Goal: Communication & Community: Answer question/provide support

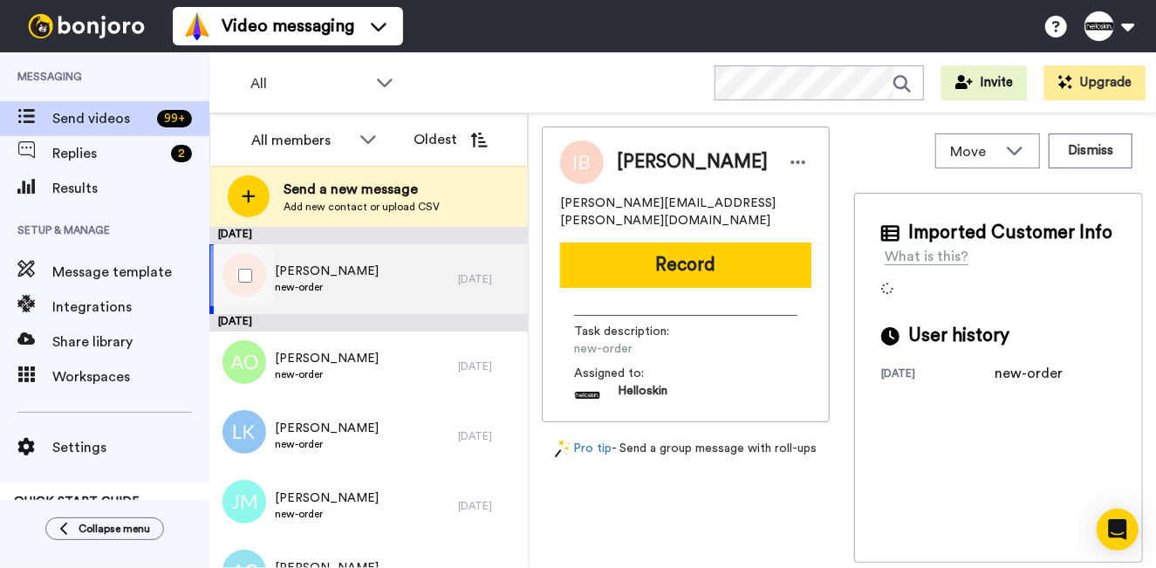
click at [349, 289] on div "Irene Burnell new-order" at bounding box center [333, 279] width 249 height 70
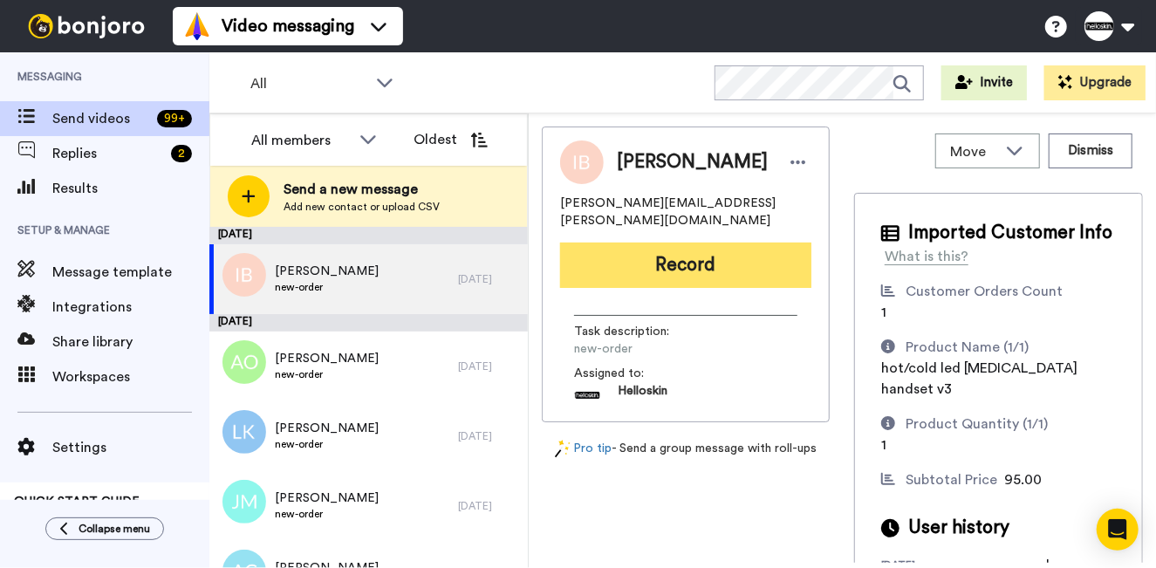
click at [665, 263] on button "Record" at bounding box center [685, 265] width 251 height 45
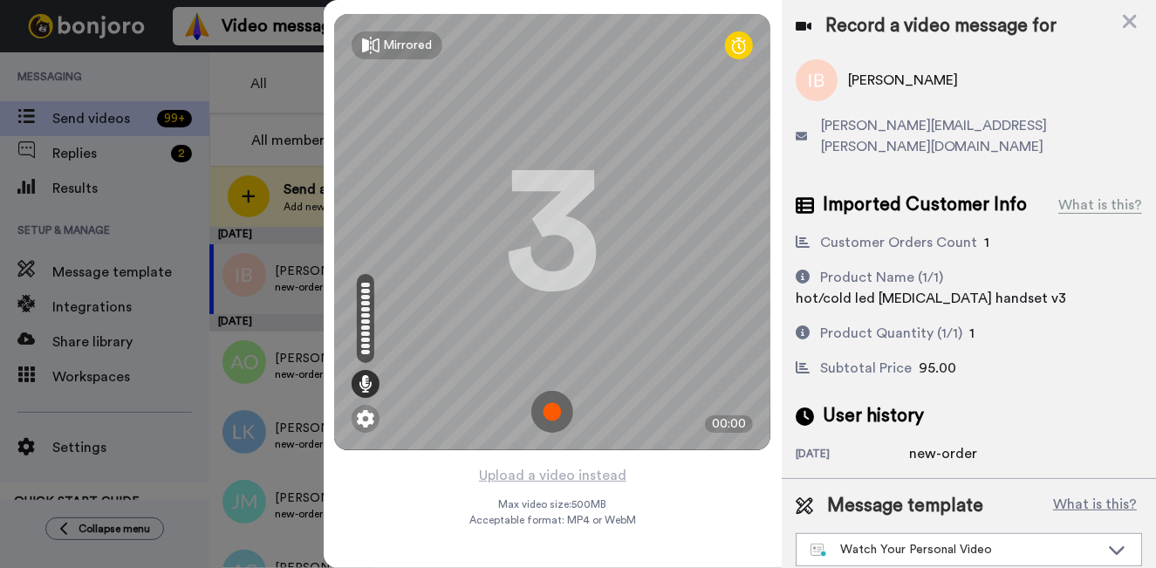
click at [567, 420] on img at bounding box center [552, 412] width 42 height 42
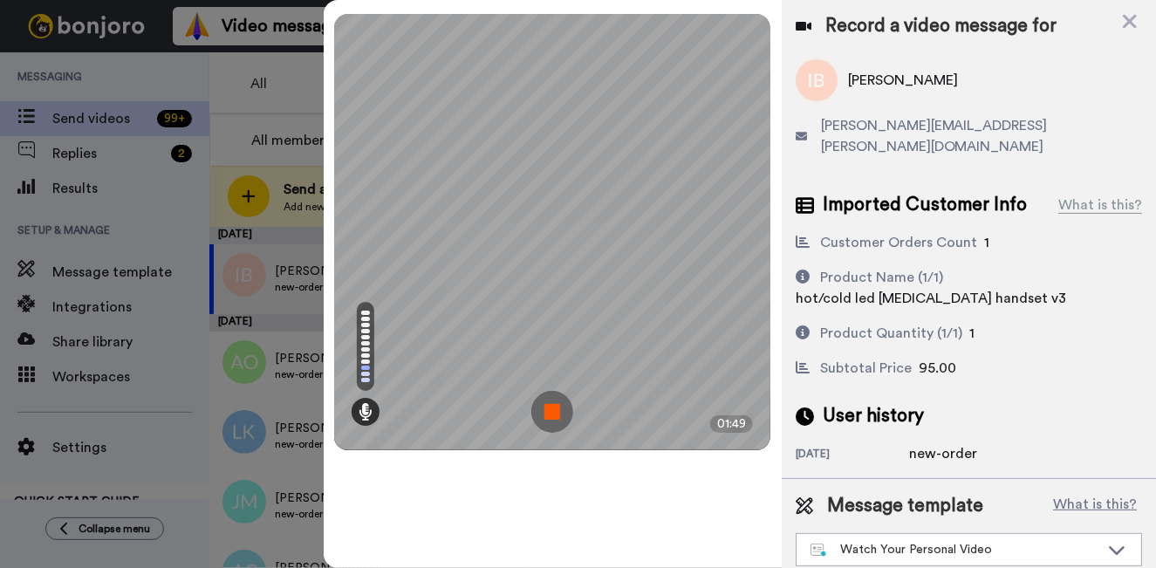
click at [564, 417] on img at bounding box center [552, 412] width 42 height 42
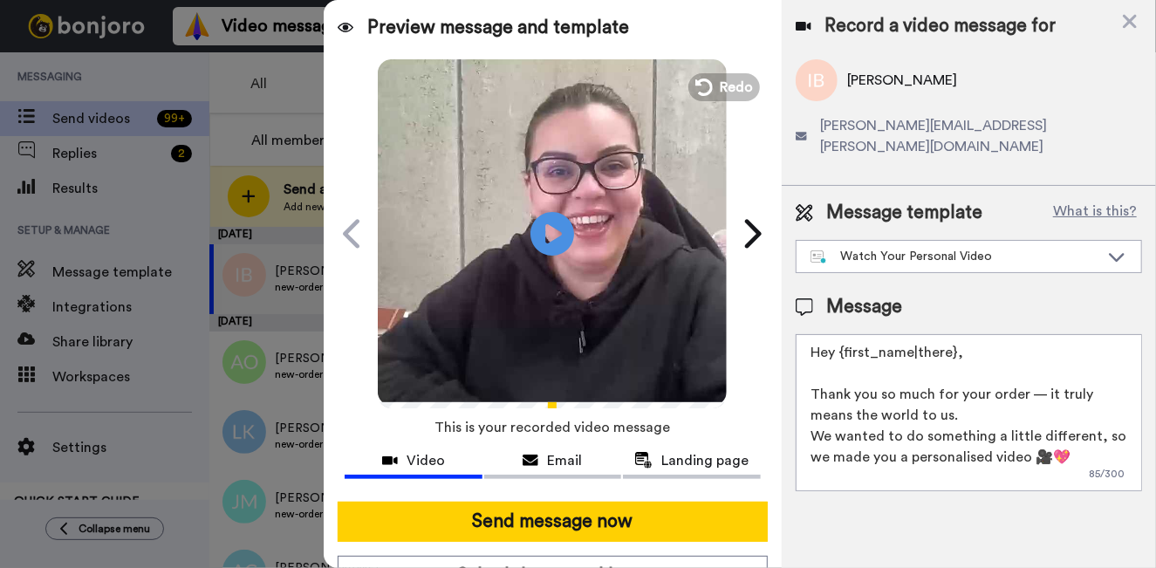
drag, startPoint x: 971, startPoint y: 337, endPoint x: 841, endPoint y: 339, distance: 130.0
click at [841, 339] on textarea "Hey {first_name|there}, Thank you so much for your order — it truly means the w…" at bounding box center [969, 412] width 346 height 157
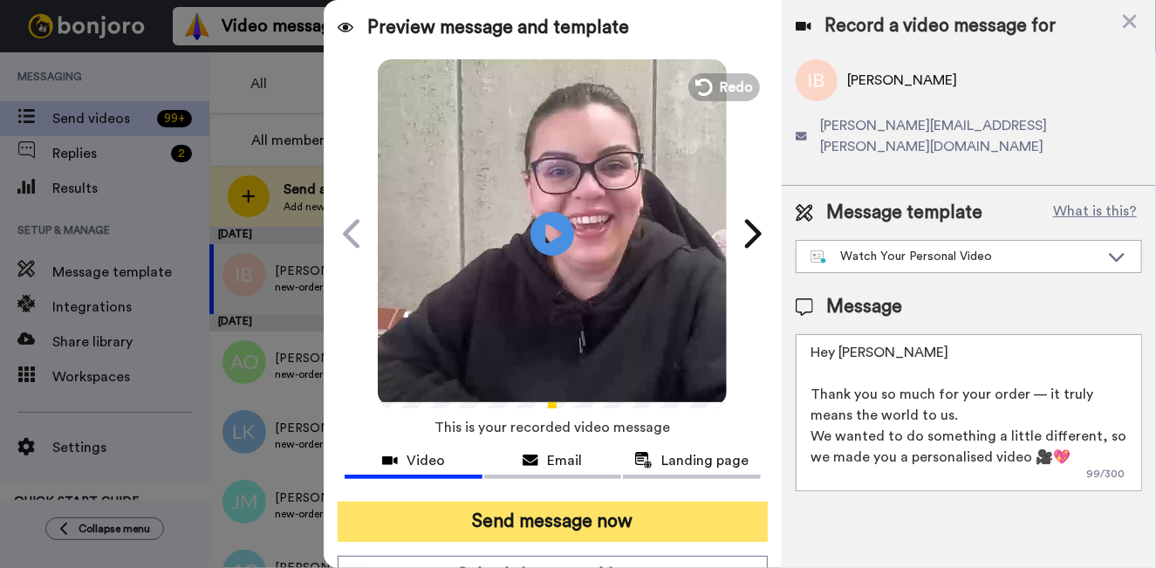
type textarea "Hey Irene Thank you so much for your order — it truly means the world to us. We…"
click at [656, 532] on button "Send message now" at bounding box center [553, 522] width 430 height 40
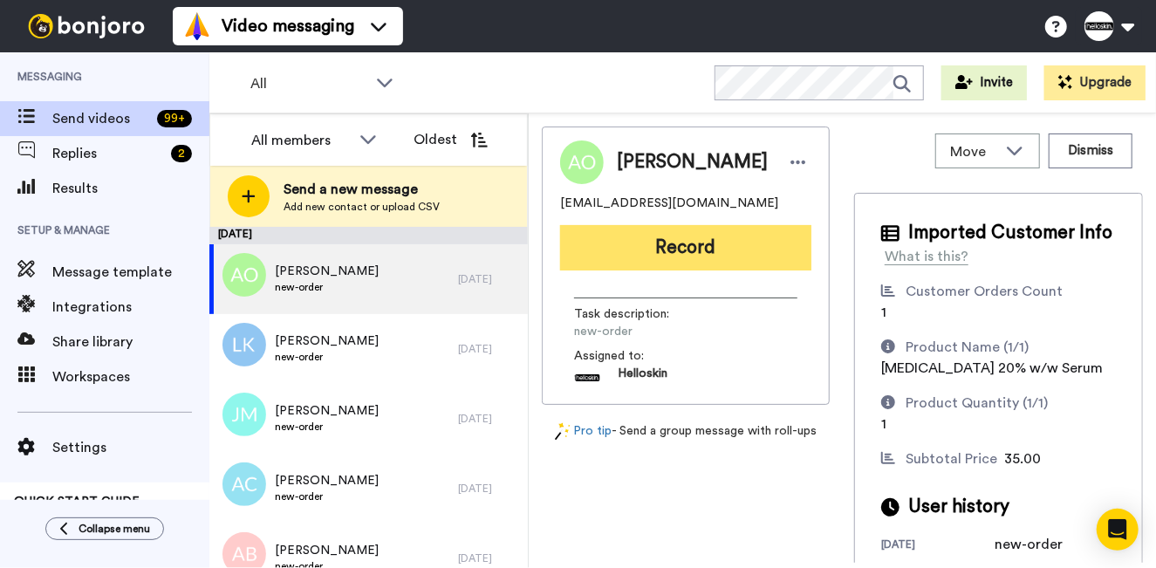
click at [677, 253] on button "Record" at bounding box center [685, 247] width 251 height 45
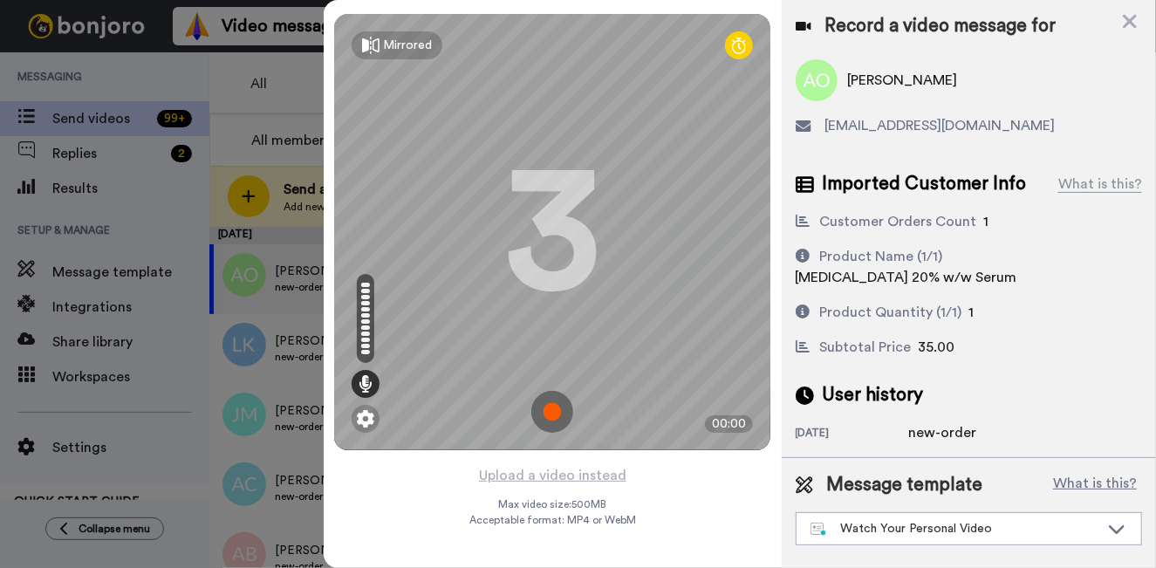
click at [551, 397] on img at bounding box center [552, 412] width 42 height 42
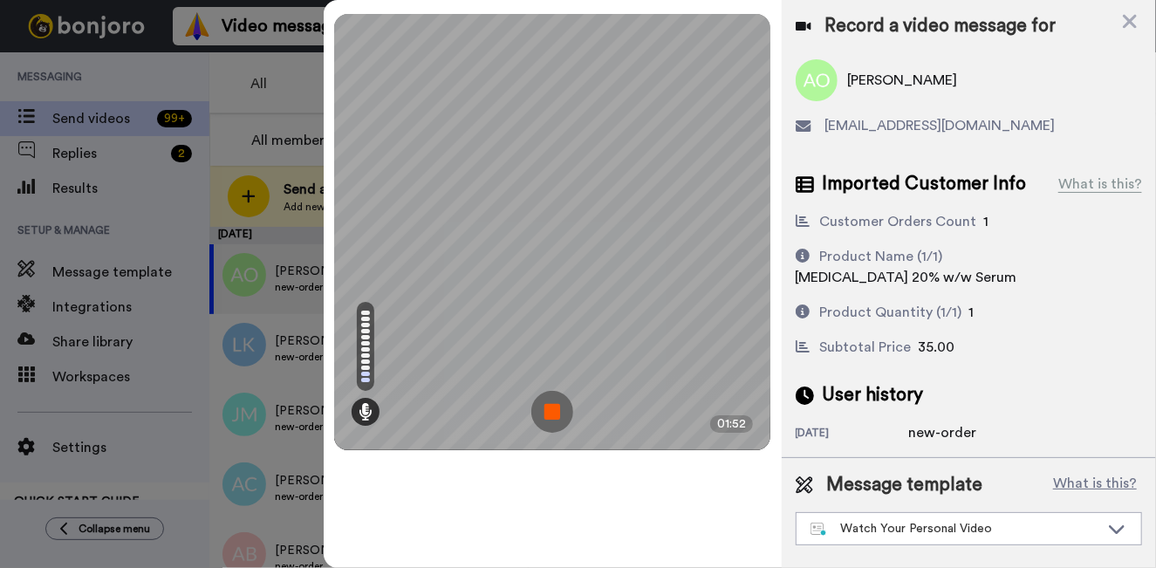
click at [555, 416] on img at bounding box center [552, 412] width 42 height 42
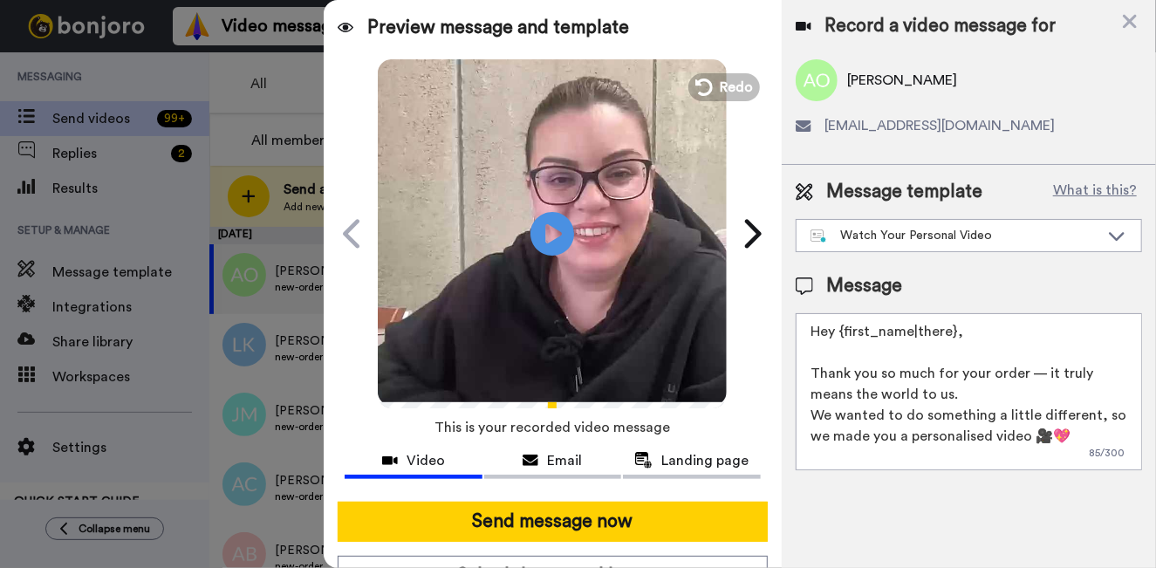
drag, startPoint x: 967, startPoint y: 345, endPoint x: 841, endPoint y: 338, distance: 125.8
click at [841, 338] on textarea "Hey {first_name|there}, Thank you so much for your order — it truly means the w…" at bounding box center [969, 391] width 346 height 157
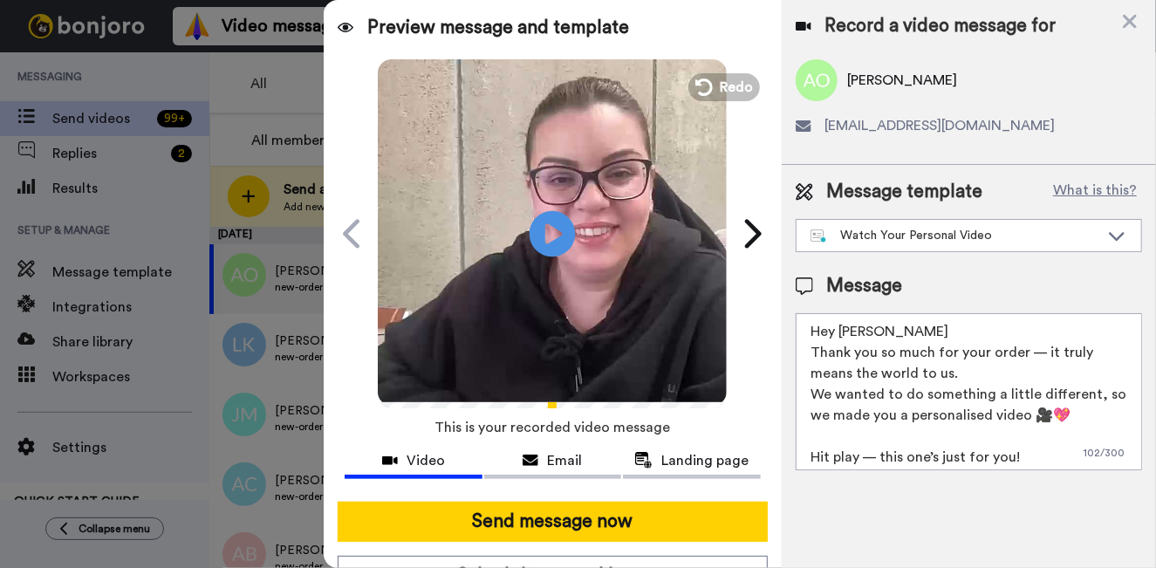
type textarea "Hey Amy Thank you so much for your order — it truly means the world to us. We w…"
click at [535, 255] on icon "Play/Pause" at bounding box center [553, 233] width 46 height 83
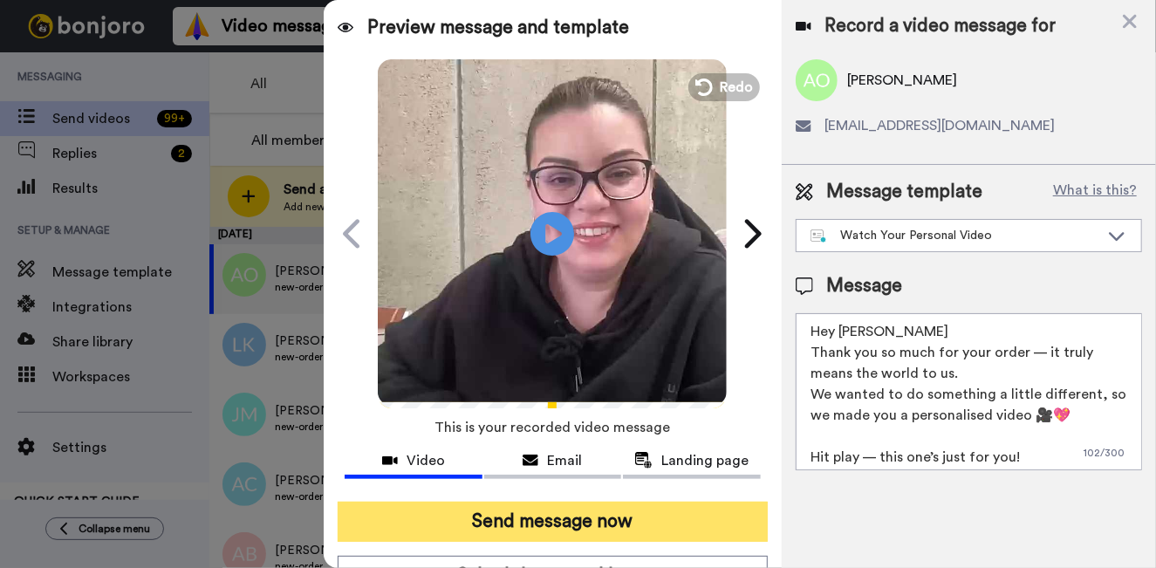
click at [664, 524] on button "Send message now" at bounding box center [553, 522] width 430 height 40
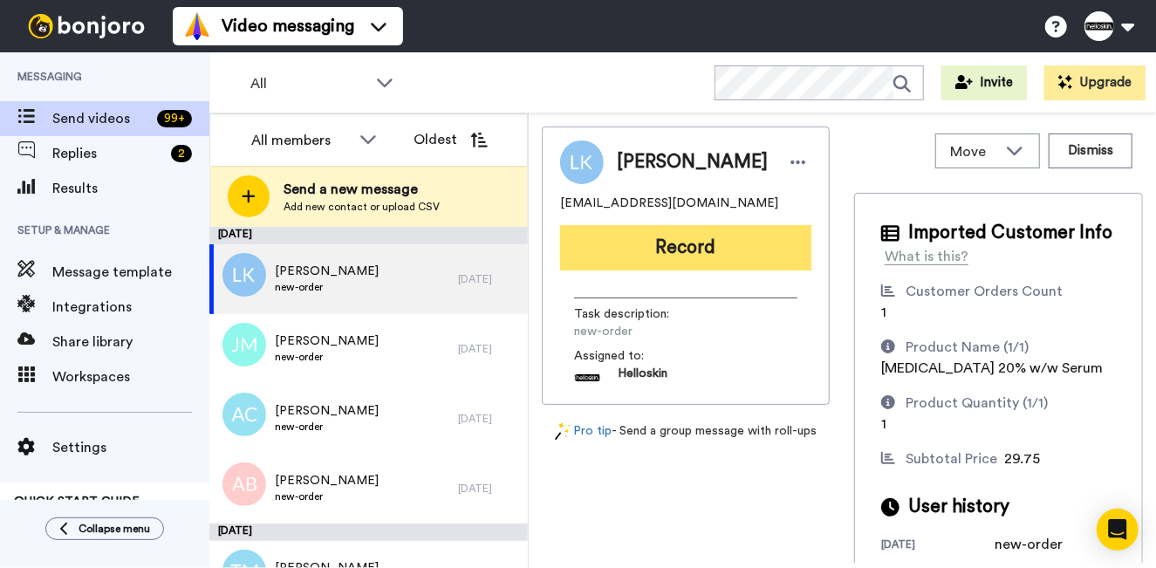
click at [618, 270] on button "Record" at bounding box center [685, 247] width 251 height 45
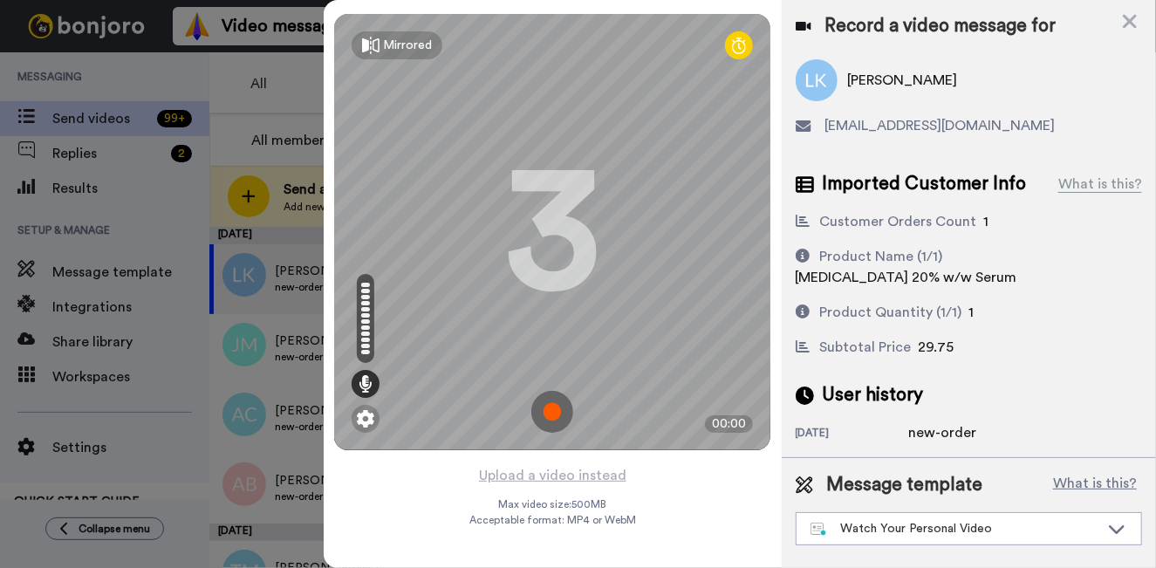
click at [552, 412] on img at bounding box center [552, 412] width 42 height 42
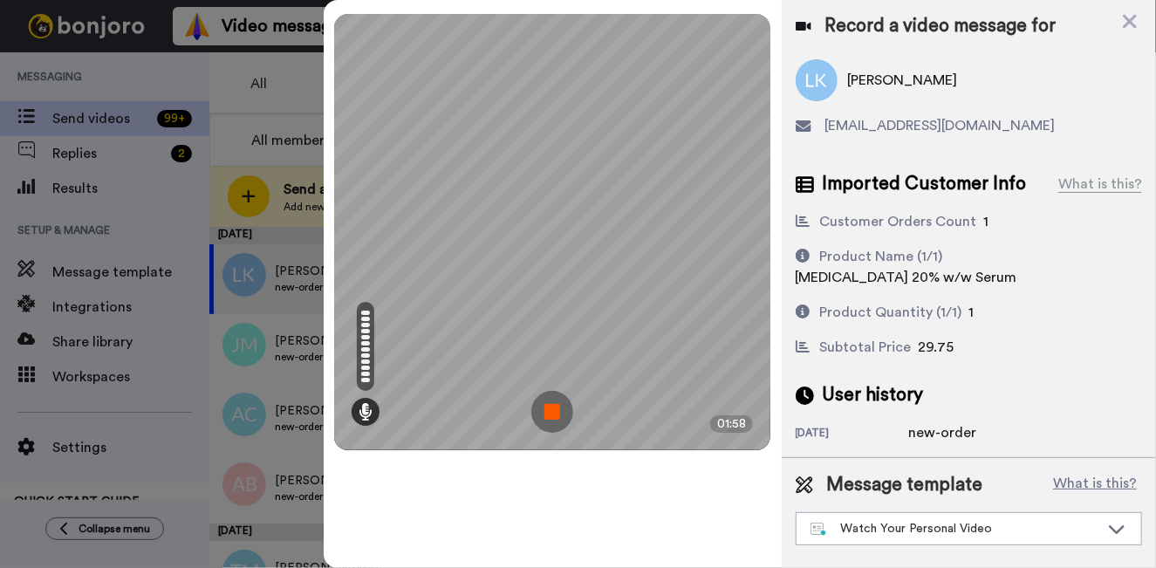
click at [546, 400] on img at bounding box center [552, 412] width 42 height 42
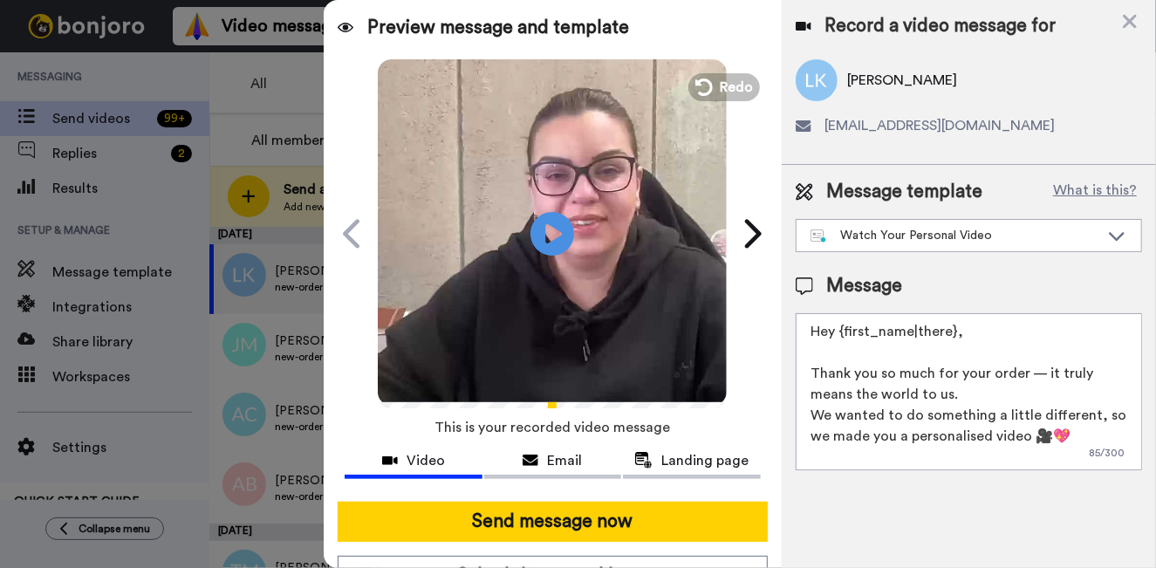
drag, startPoint x: 961, startPoint y: 333, endPoint x: 1009, endPoint y: 351, distance: 50.2
click at [834, 336] on textarea "Hey {first_name|there}, Thank you so much for your order — it truly means the w…" at bounding box center [969, 391] width 346 height 157
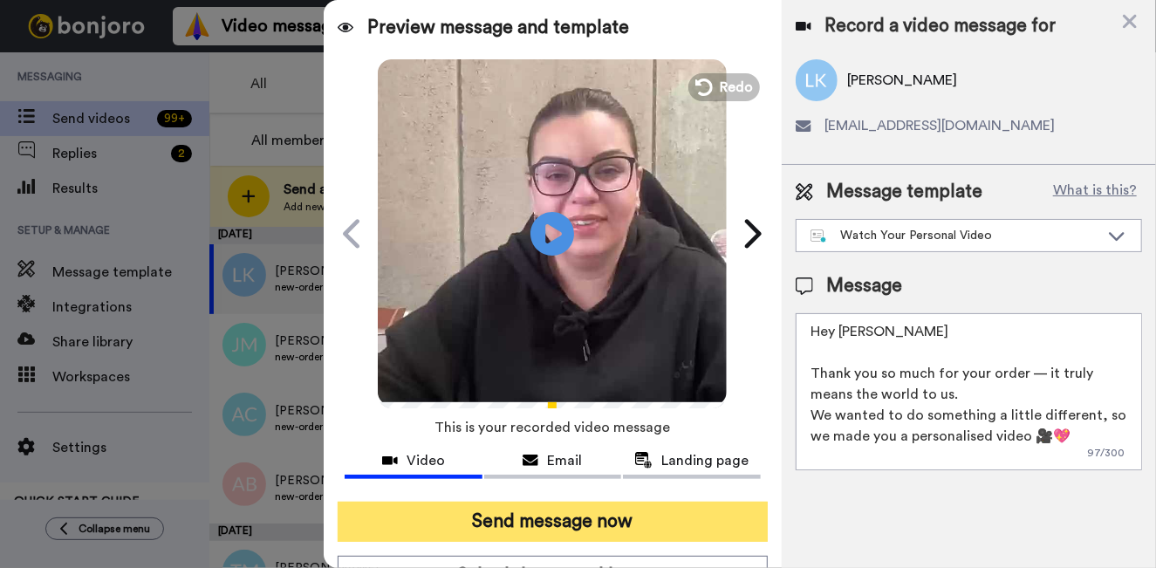
type textarea "Hey Liljana Thank you so much for your order — it truly means the world to us. …"
click at [702, 511] on button "Send message now" at bounding box center [553, 522] width 430 height 40
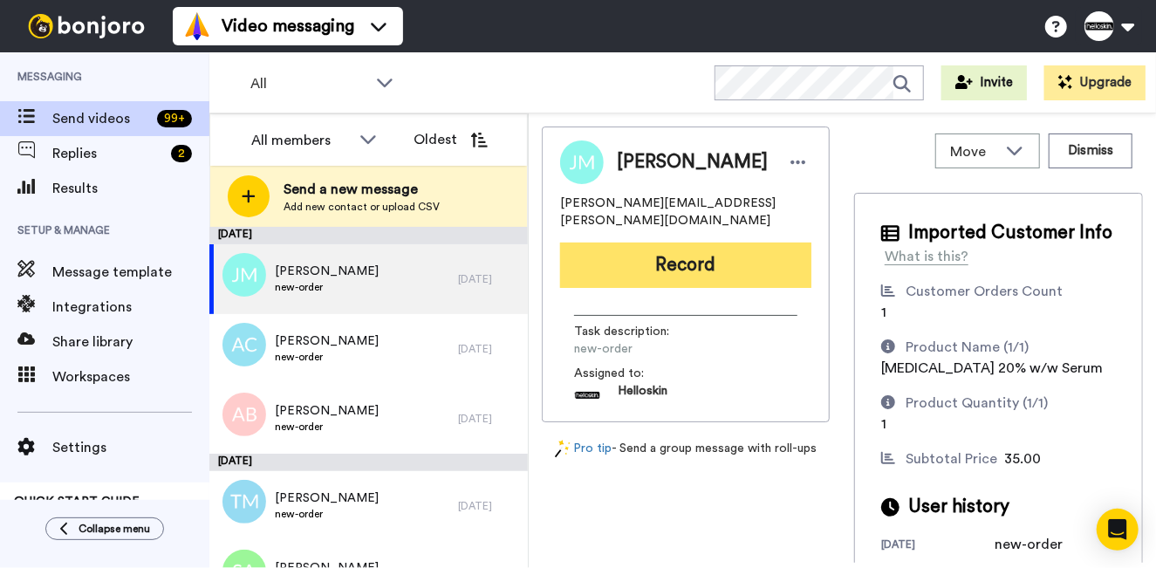
click at [690, 267] on button "Record" at bounding box center [685, 265] width 251 height 45
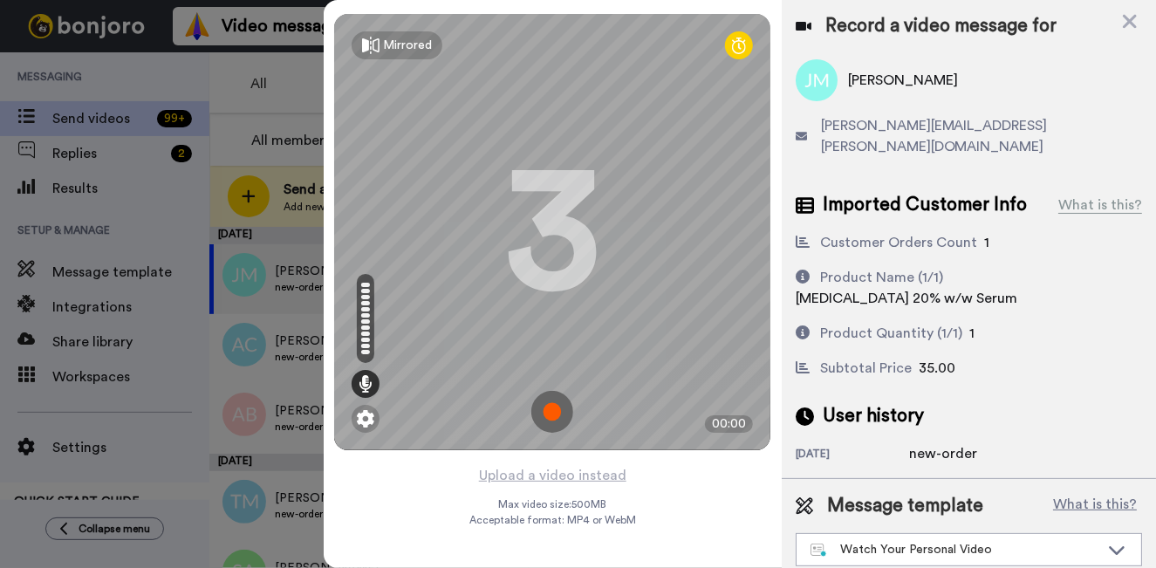
click at [555, 397] on img at bounding box center [552, 412] width 42 height 42
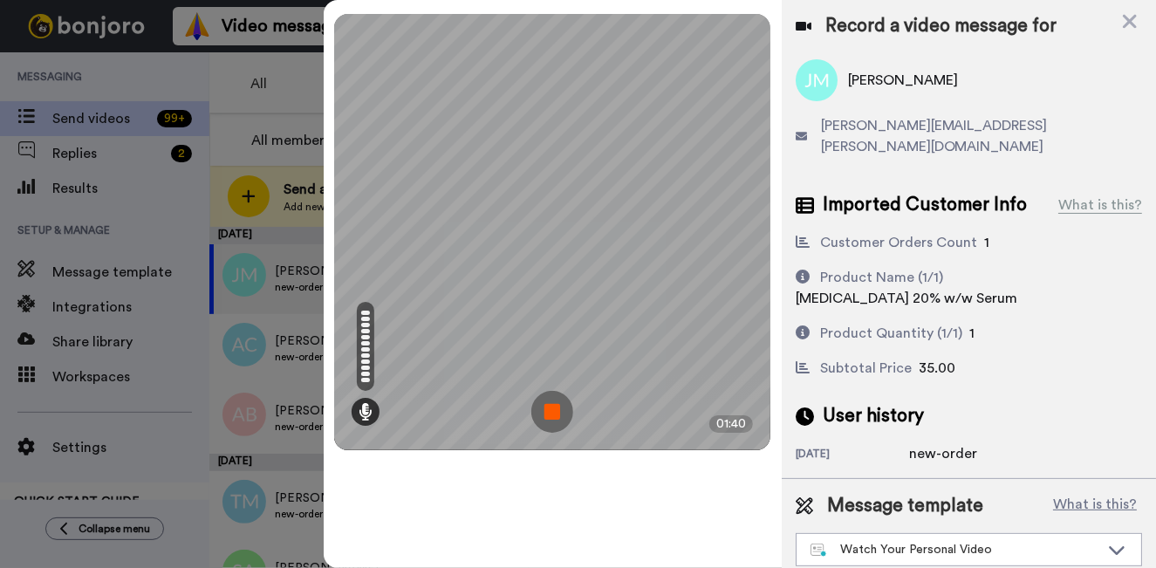
click at [554, 407] on img at bounding box center [552, 412] width 42 height 42
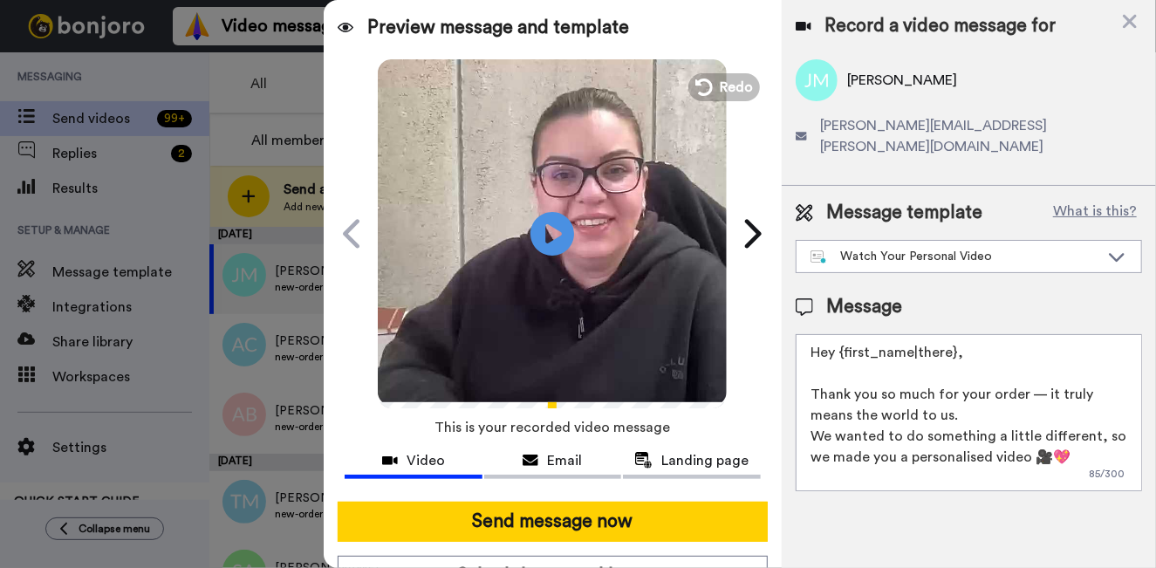
click at [981, 339] on textarea "Hey {first_name|there}, Thank you so much for your order — it truly means the w…" at bounding box center [969, 412] width 346 height 157
drag, startPoint x: 980, startPoint y: 339, endPoint x: 869, endPoint y: 339, distance: 110.8
click at [869, 339] on textarea "Hey {first_name|there}, Thank you so much for your order — it truly means the w…" at bounding box center [969, 412] width 346 height 157
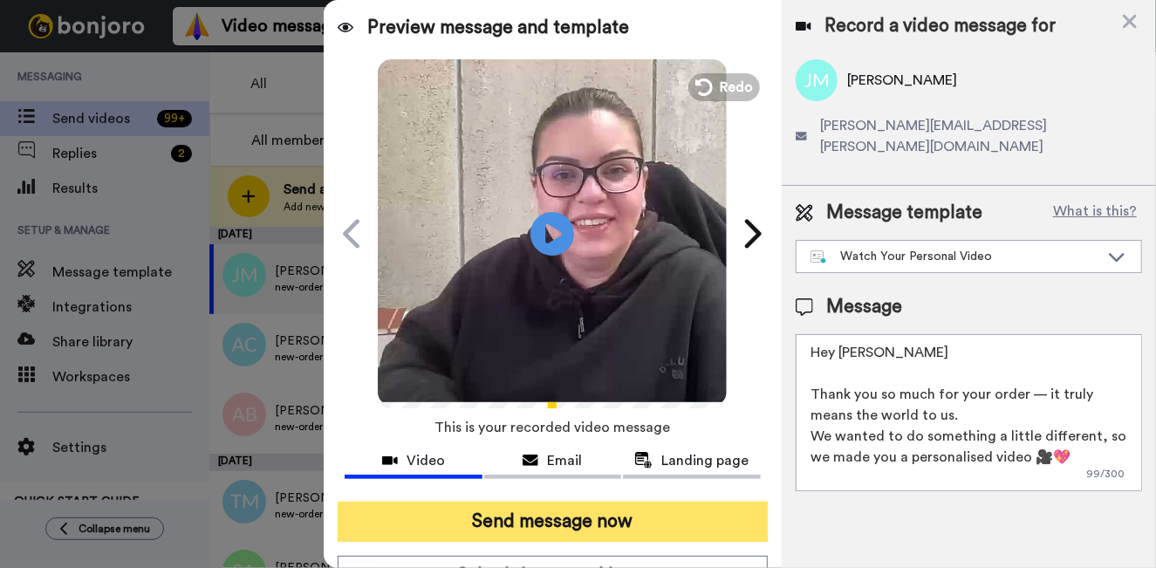
type textarea "Hey Jayme Thank you so much for your order — it truly means the world to us. We…"
click at [711, 509] on button "Send message now" at bounding box center [553, 522] width 430 height 40
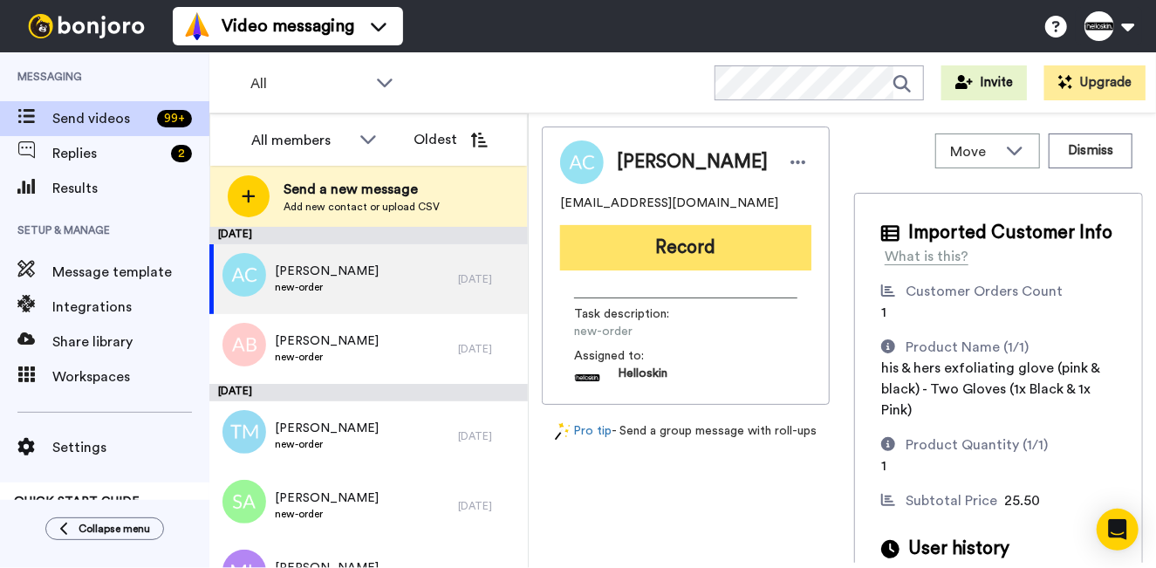
click at [697, 259] on button "Record" at bounding box center [685, 247] width 251 height 45
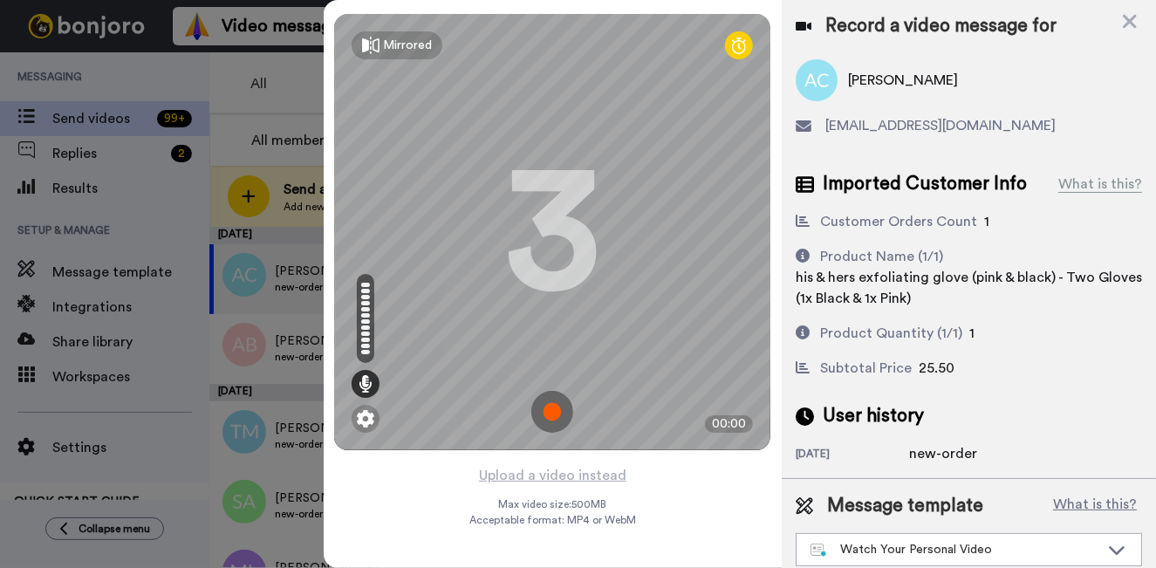
click at [560, 412] on img at bounding box center [552, 412] width 42 height 42
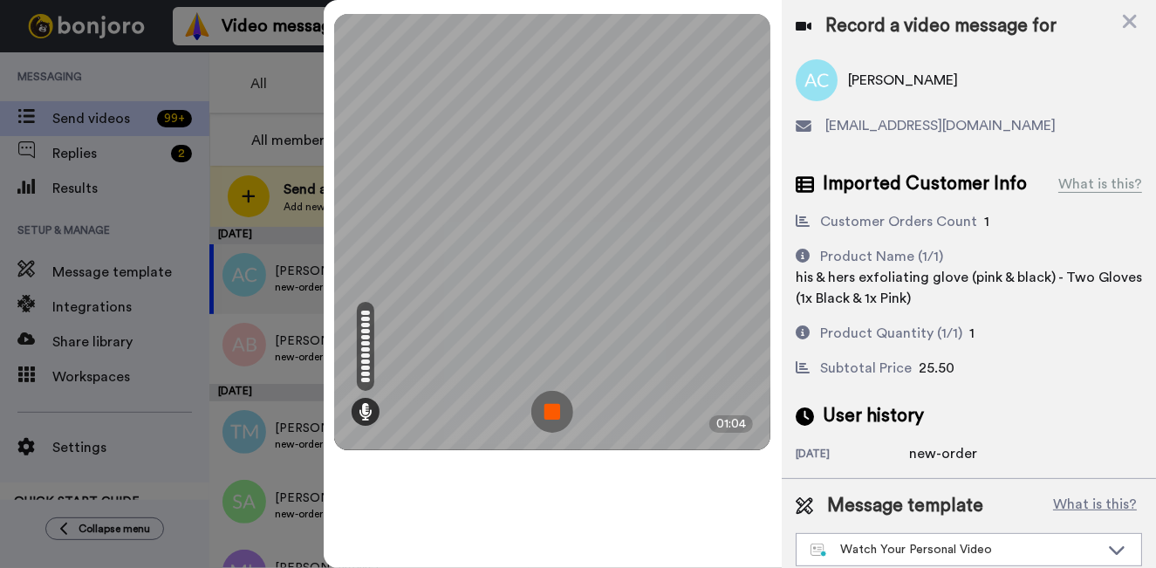
click at [537, 414] on img at bounding box center [552, 412] width 42 height 42
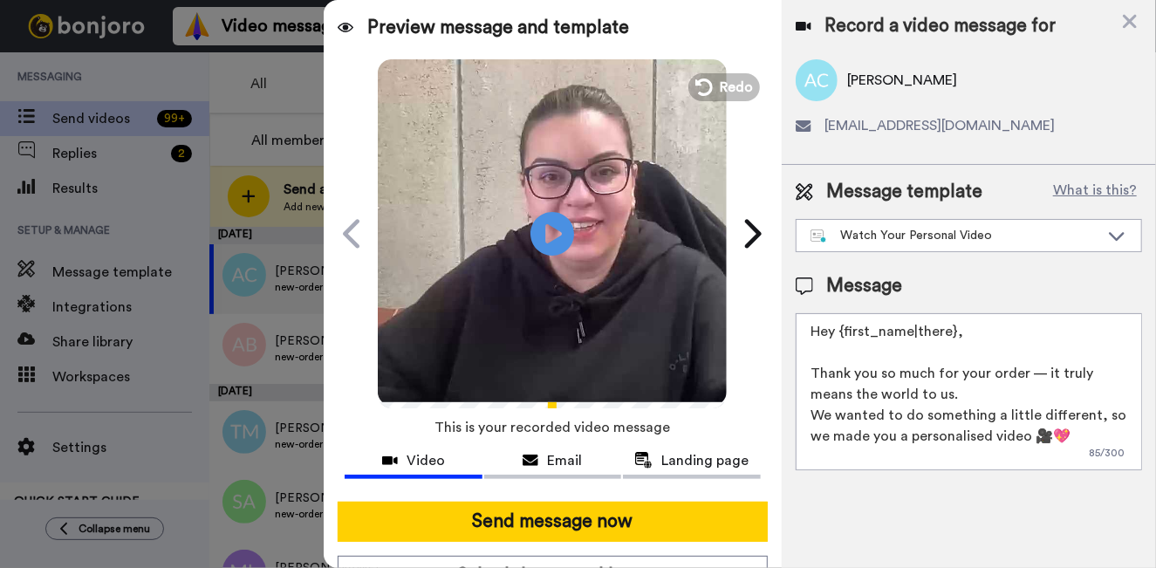
drag, startPoint x: 968, startPoint y: 333, endPoint x: 853, endPoint y: 337, distance: 114.3
click at [853, 336] on textarea "Hey {first_name|there}, Thank you so much for your order — it truly means the w…" at bounding box center [969, 391] width 346 height 157
type textarea "Hey Anthony Thank you so much for your order — it truly means the world to us. …"
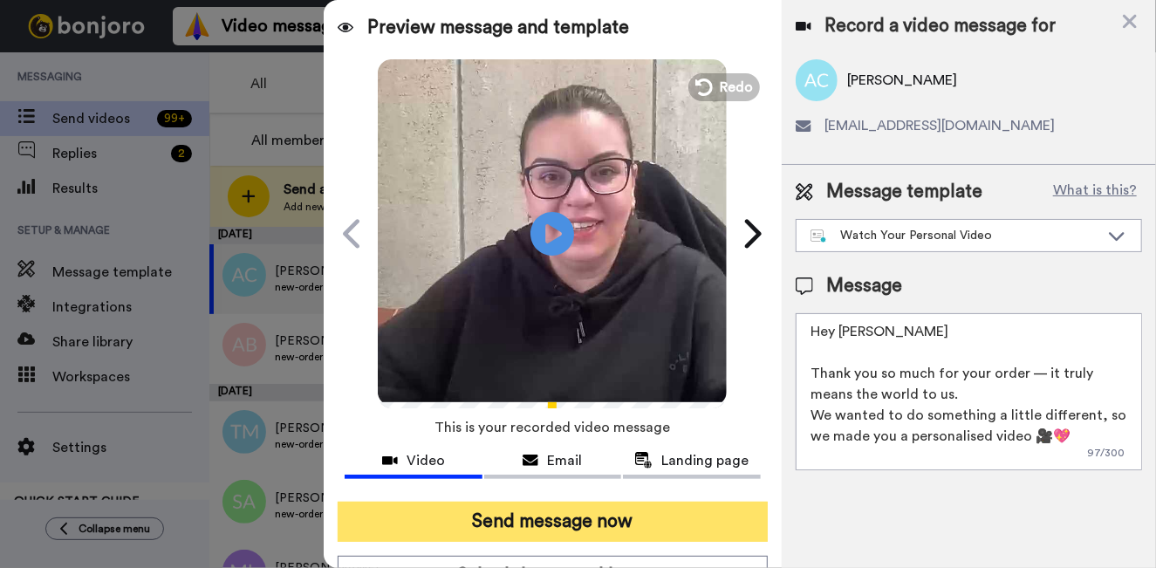
click at [510, 501] on div "Preview message and template Play/Pause A Personal Thank You, Straight From Us …" at bounding box center [553, 284] width 458 height 568
click at [509, 510] on button "Send message now" at bounding box center [553, 522] width 430 height 40
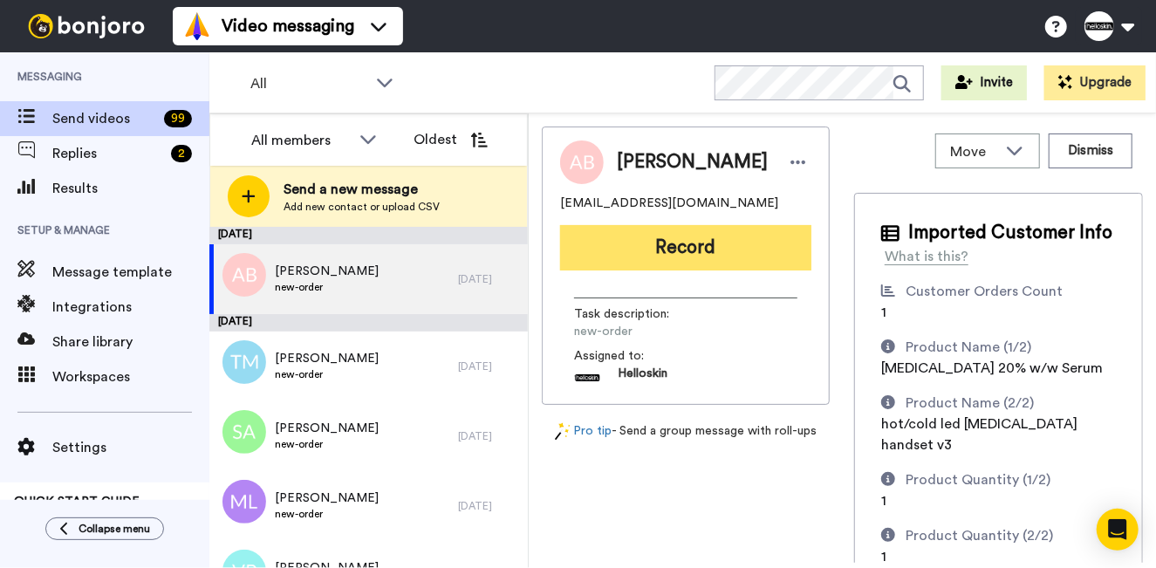
click at [671, 262] on button "Record" at bounding box center [685, 247] width 251 height 45
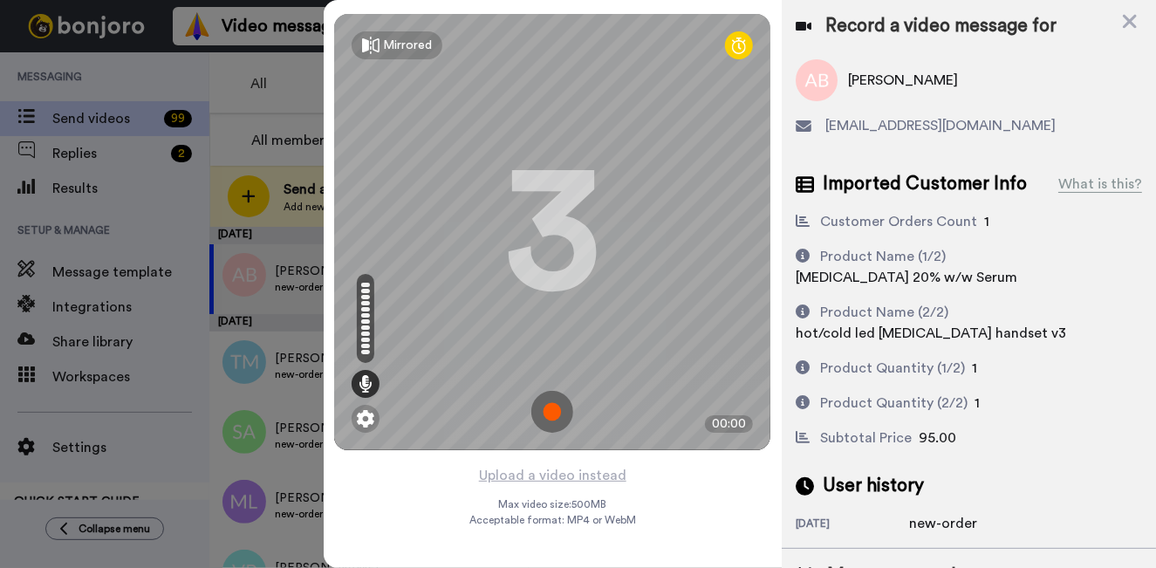
click at [544, 406] on img at bounding box center [552, 412] width 42 height 42
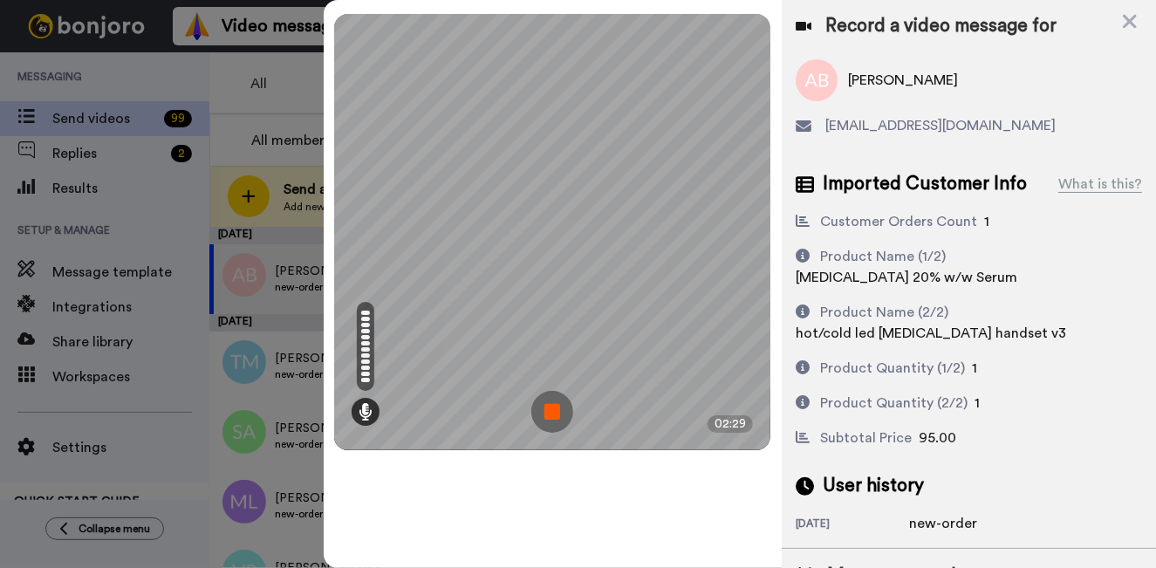
click at [544, 403] on img at bounding box center [552, 412] width 42 height 42
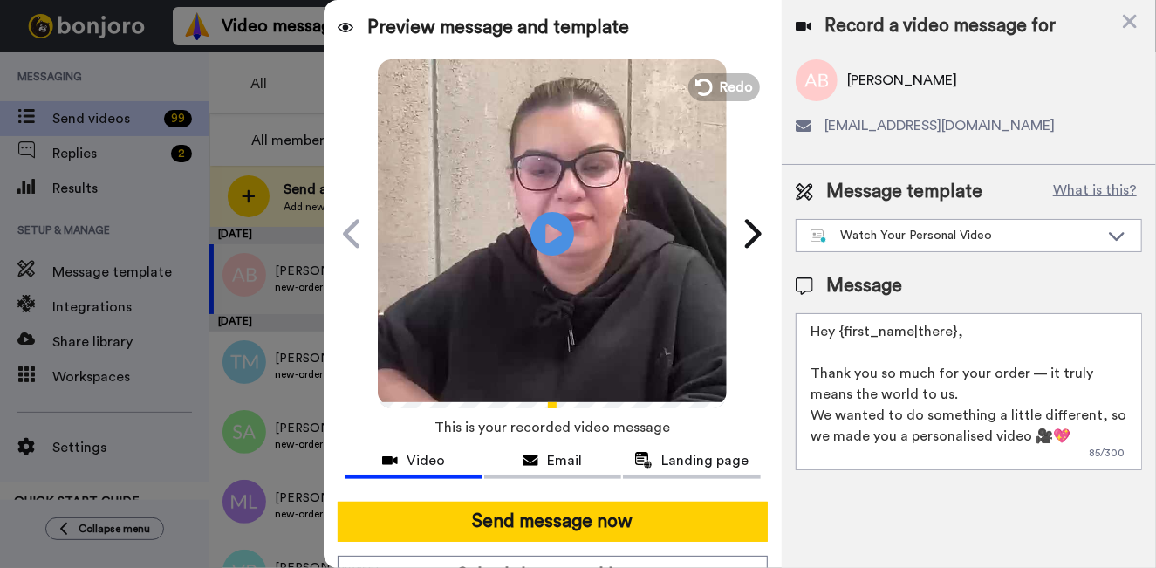
drag, startPoint x: 975, startPoint y: 339, endPoint x: 839, endPoint y: 332, distance: 136.2
click at [839, 332] on textarea "Hey {first_name|there}, Thank you so much for your order — it truly means the w…" at bounding box center [969, 391] width 346 height 157
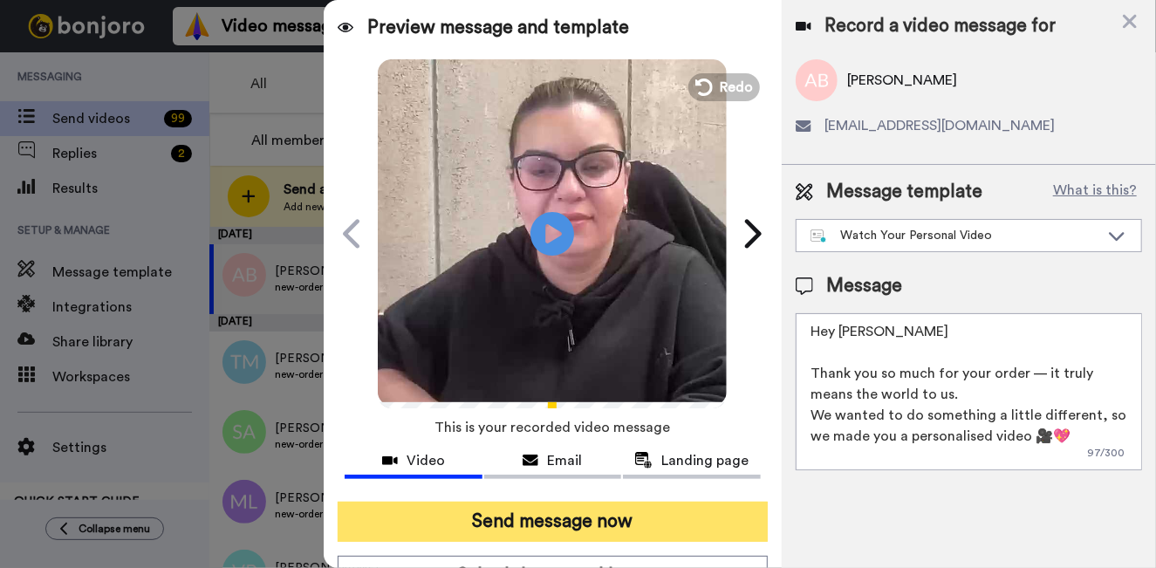
type textarea "Hey Andjela Thank you so much for your order — it truly means the world to us. …"
click at [673, 523] on button "Send message now" at bounding box center [553, 522] width 430 height 40
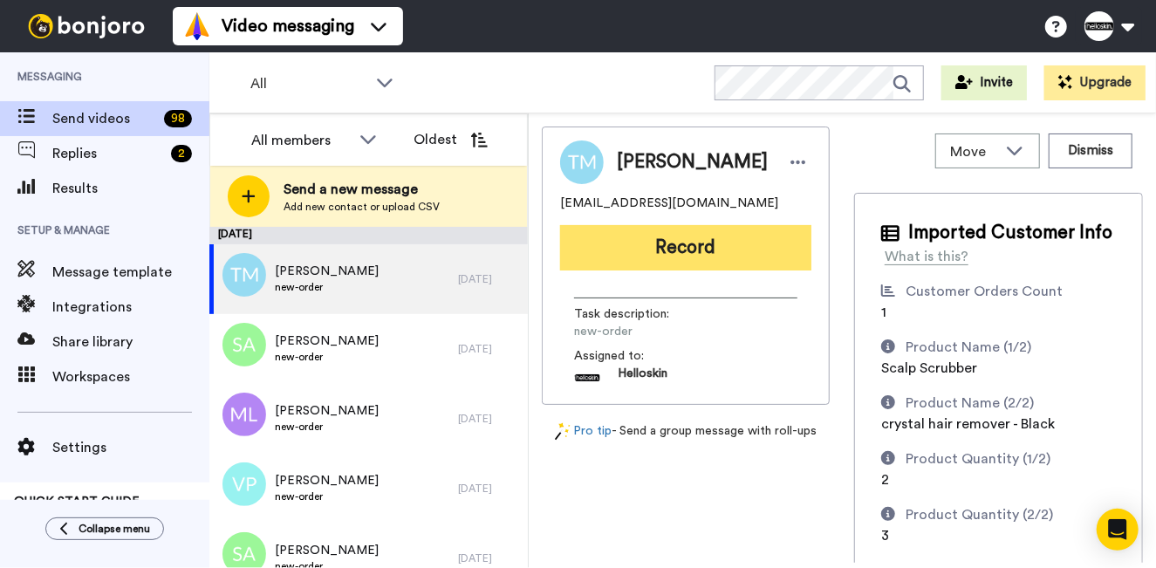
click at [664, 249] on button "Record" at bounding box center [685, 247] width 251 height 45
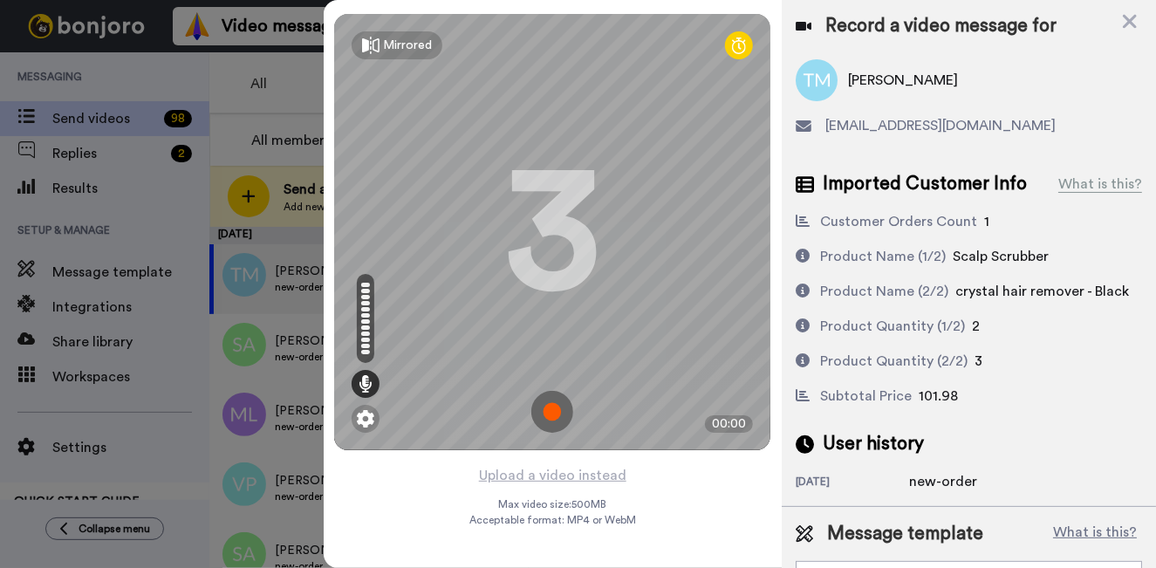
click at [546, 399] on img at bounding box center [552, 412] width 42 height 42
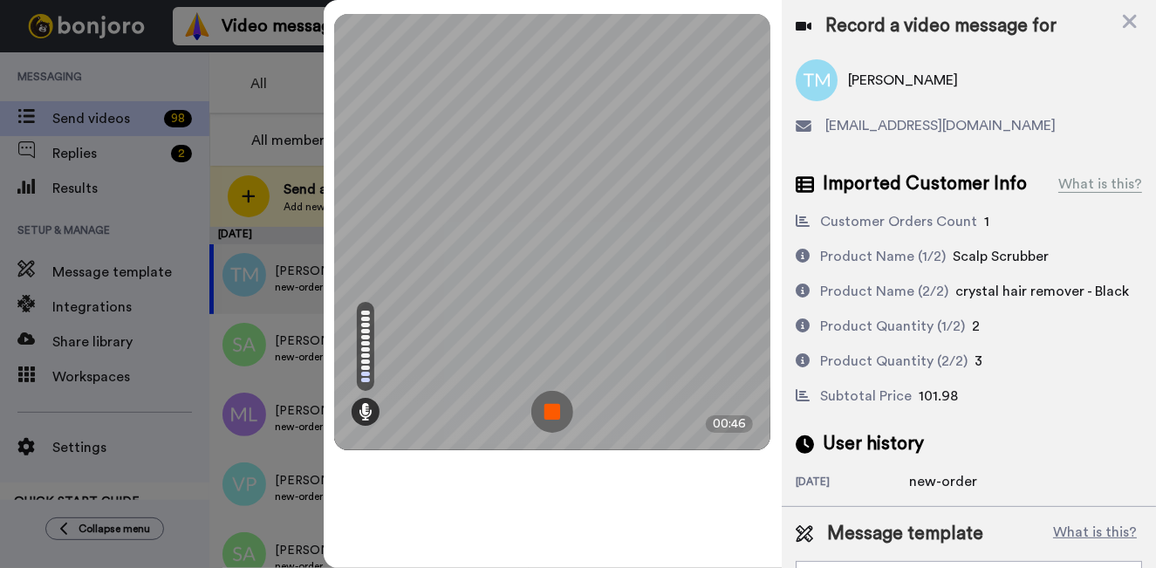
click at [553, 421] on img at bounding box center [552, 412] width 42 height 42
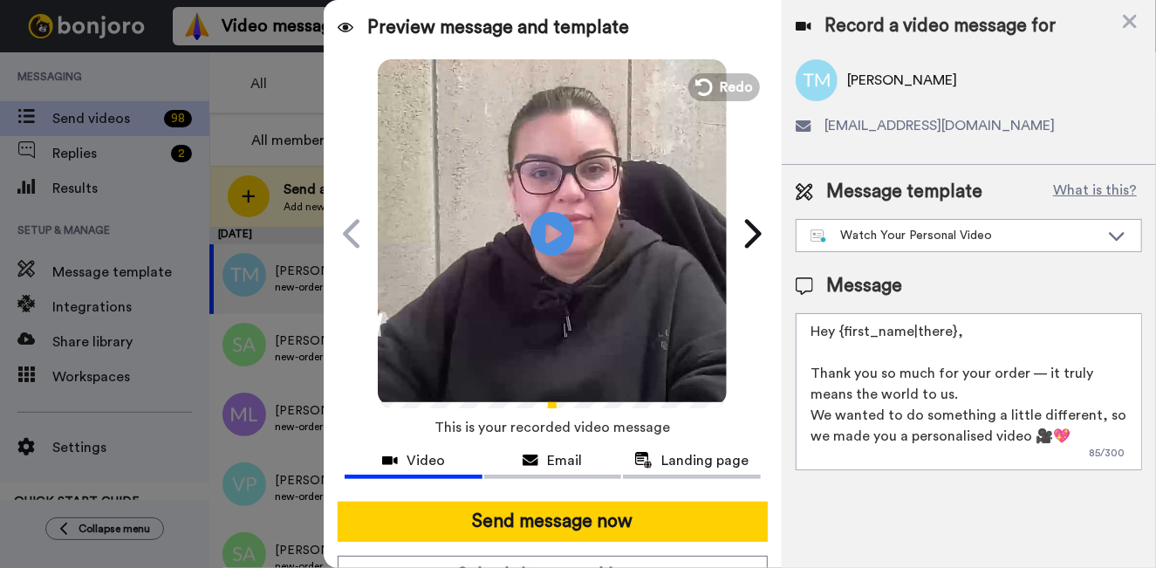
drag, startPoint x: 1001, startPoint y: 339, endPoint x: 843, endPoint y: 334, distance: 158.0
click at [843, 334] on textarea "Hey {first_name|there}, Thank you so much for your order — it truly means the w…" at bounding box center [969, 391] width 346 height 157
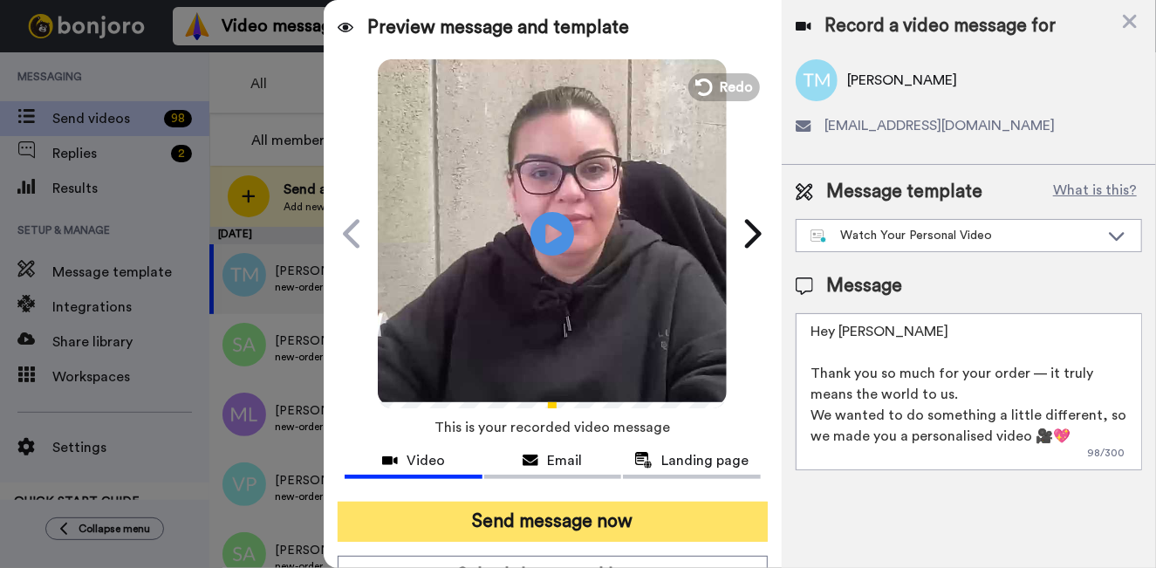
type textarea "Hey Tahlia Thank you so much for your order — it truly means the world to us. W…"
click at [578, 525] on button "Send message now" at bounding box center [553, 522] width 430 height 40
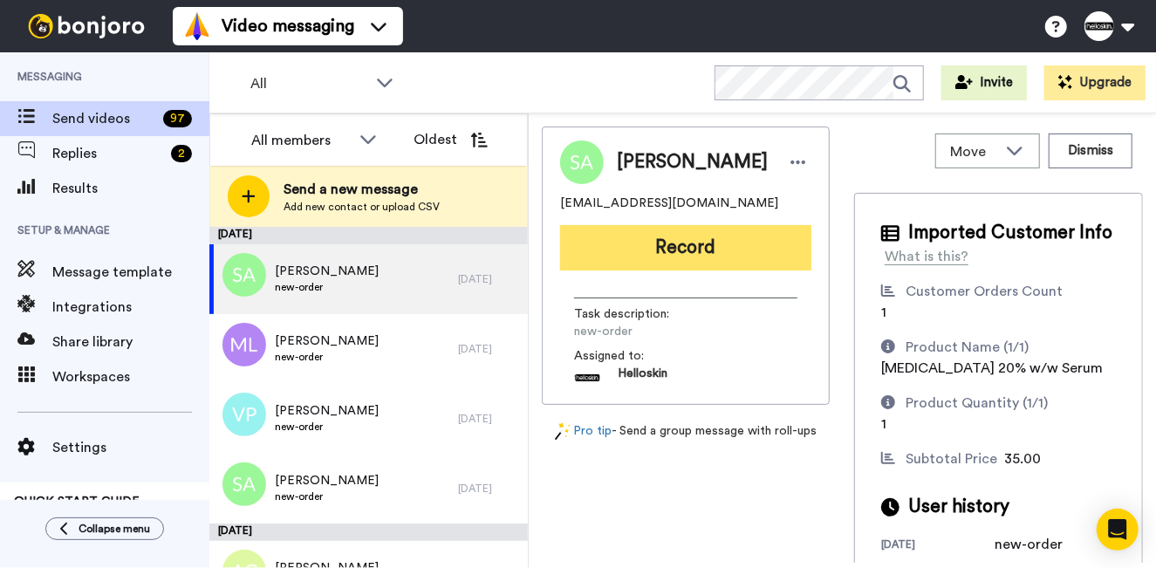
click at [705, 263] on button "Record" at bounding box center [685, 247] width 251 height 45
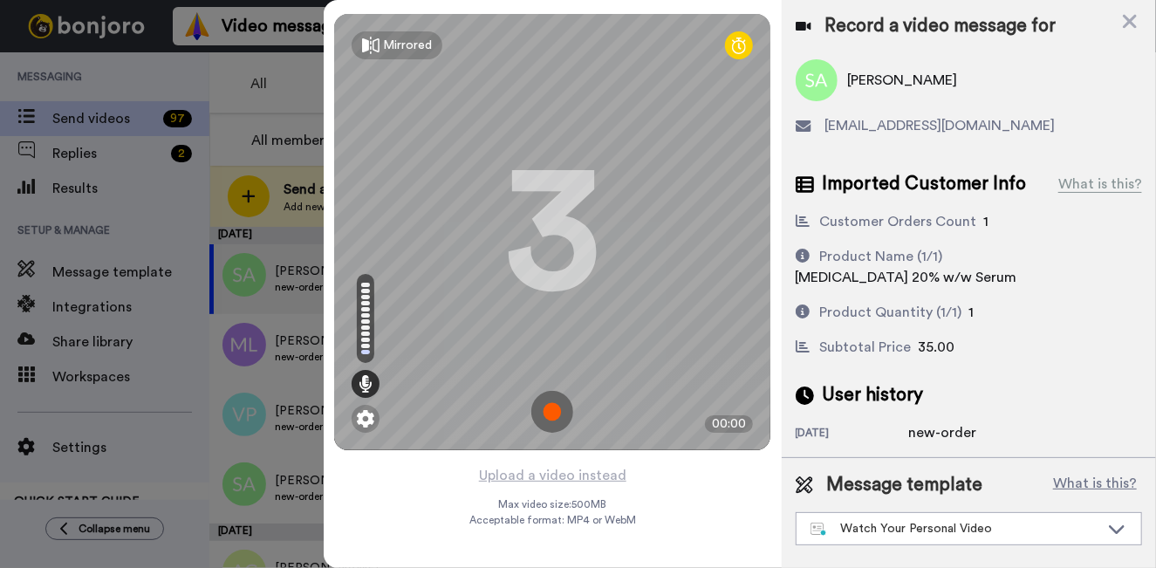
click at [537, 406] on img at bounding box center [552, 412] width 42 height 42
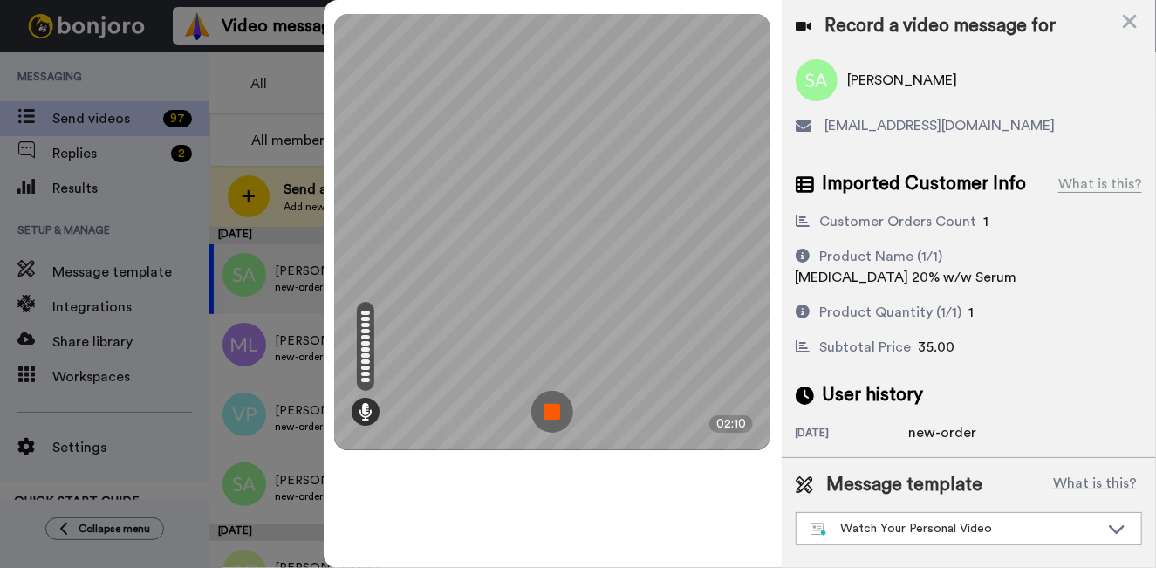
click at [560, 405] on img at bounding box center [552, 412] width 42 height 42
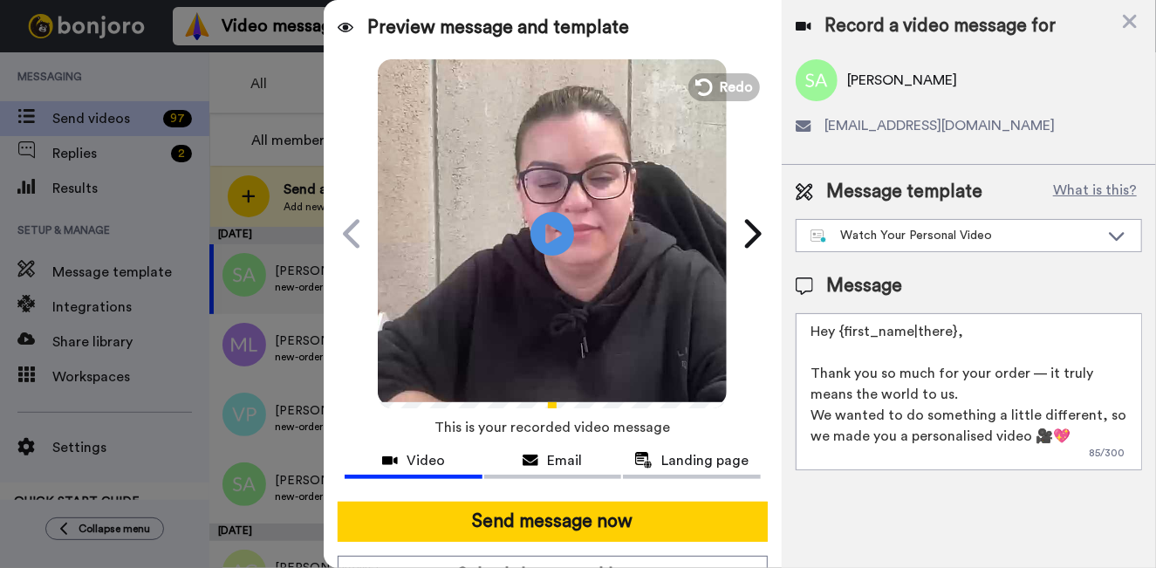
drag, startPoint x: 951, startPoint y: 336, endPoint x: 857, endPoint y: 340, distance: 94.3
click at [857, 340] on textarea "Hey {first_name|there}, Thank you so much for your order — it truly means the w…" at bounding box center [969, 391] width 346 height 157
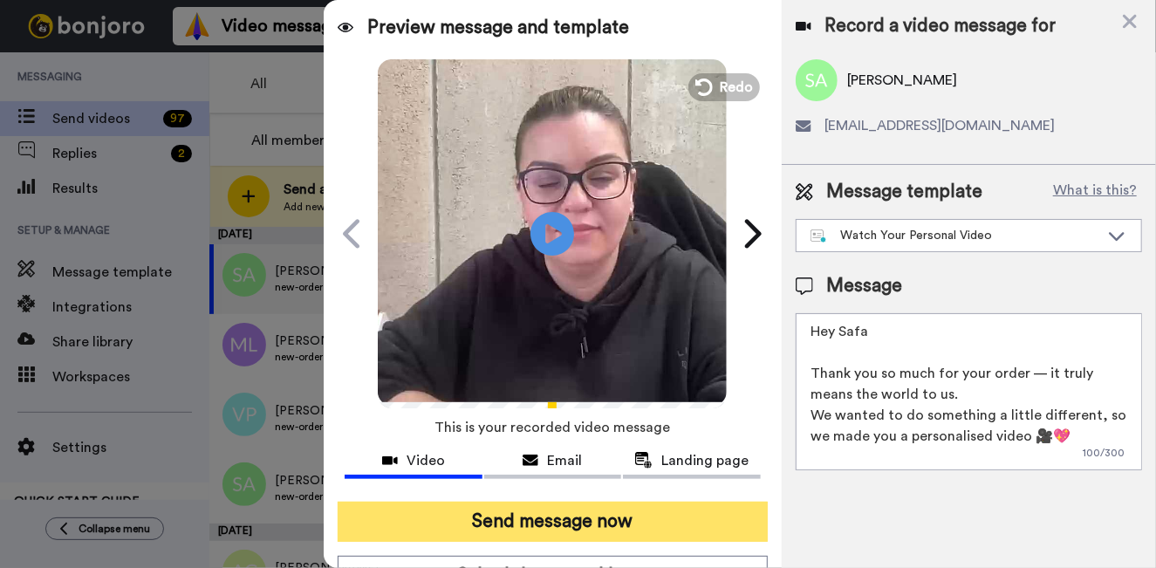
type textarea "Hey Safa Thank you so much for your order — it truly means the world to us. We …"
click at [618, 518] on button "Send message now" at bounding box center [553, 522] width 430 height 40
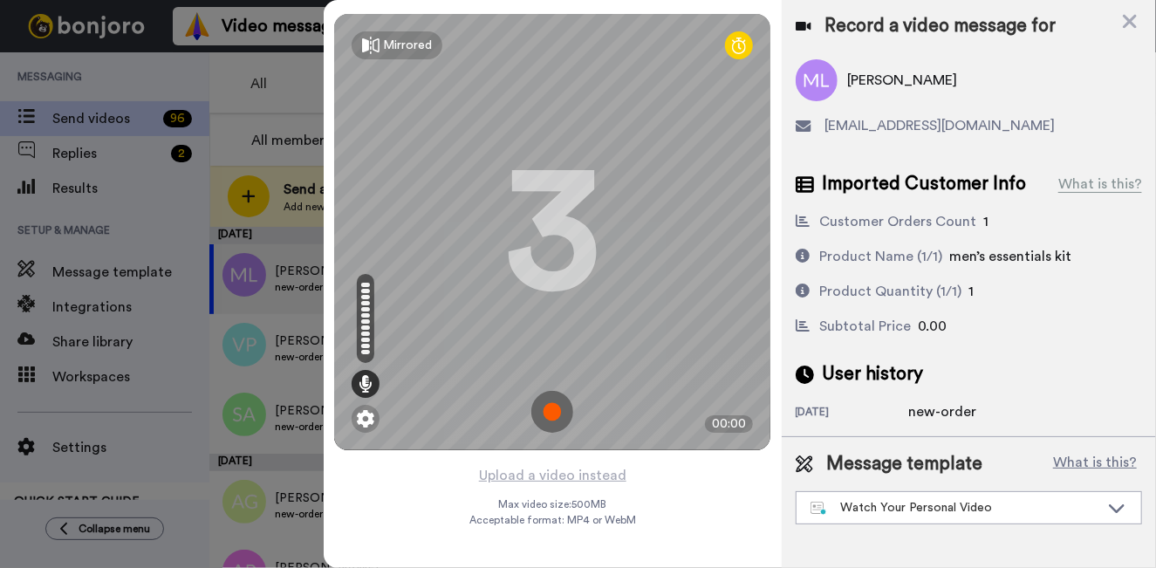
click at [561, 415] on img at bounding box center [552, 412] width 42 height 42
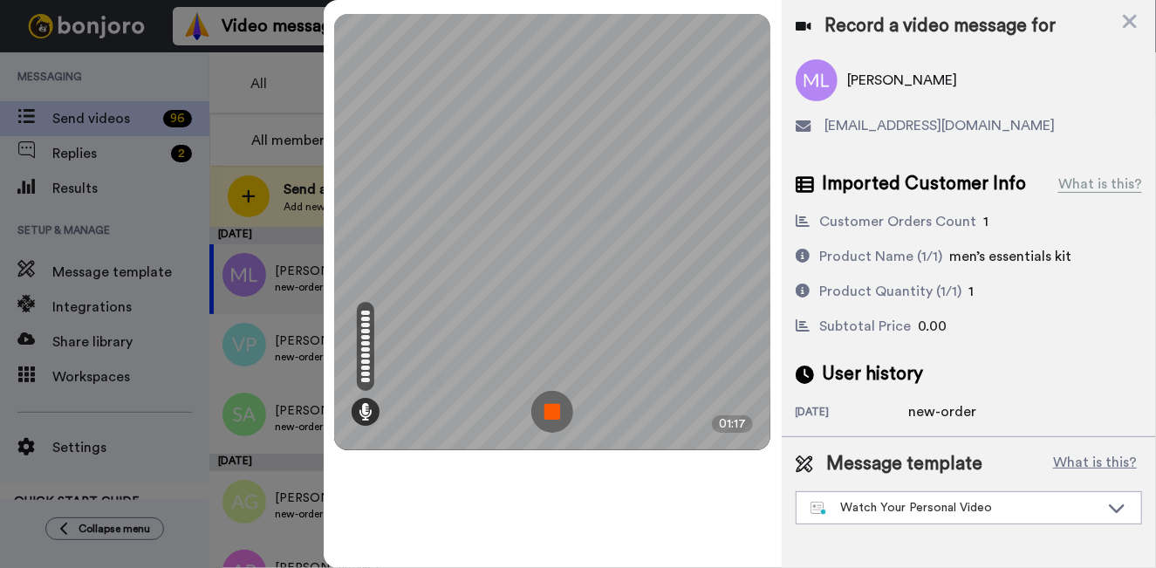
click at [562, 415] on img at bounding box center [552, 412] width 42 height 42
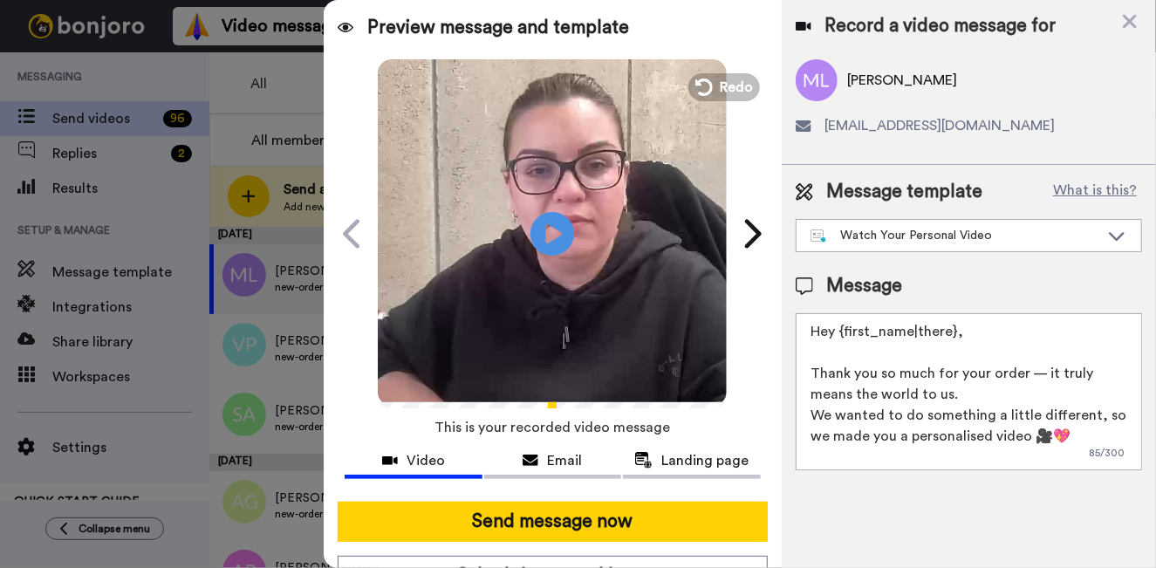
drag, startPoint x: 993, startPoint y: 344, endPoint x: 846, endPoint y: 331, distance: 147.2
click at [846, 331] on textarea "Hey {first_name|there}, Thank you so much for your order — it truly means the w…" at bounding box center [969, 391] width 346 height 157
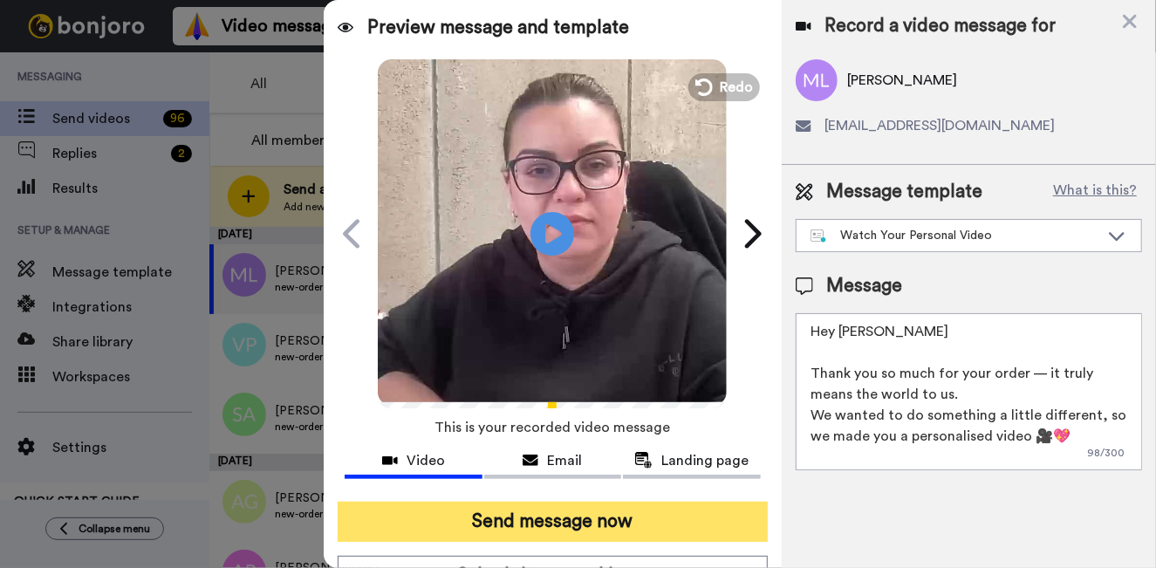
type textarea "Hey Manasa Thank you so much for your order — it truly means the world to us. W…"
click at [646, 525] on button "Send message now" at bounding box center [553, 522] width 430 height 40
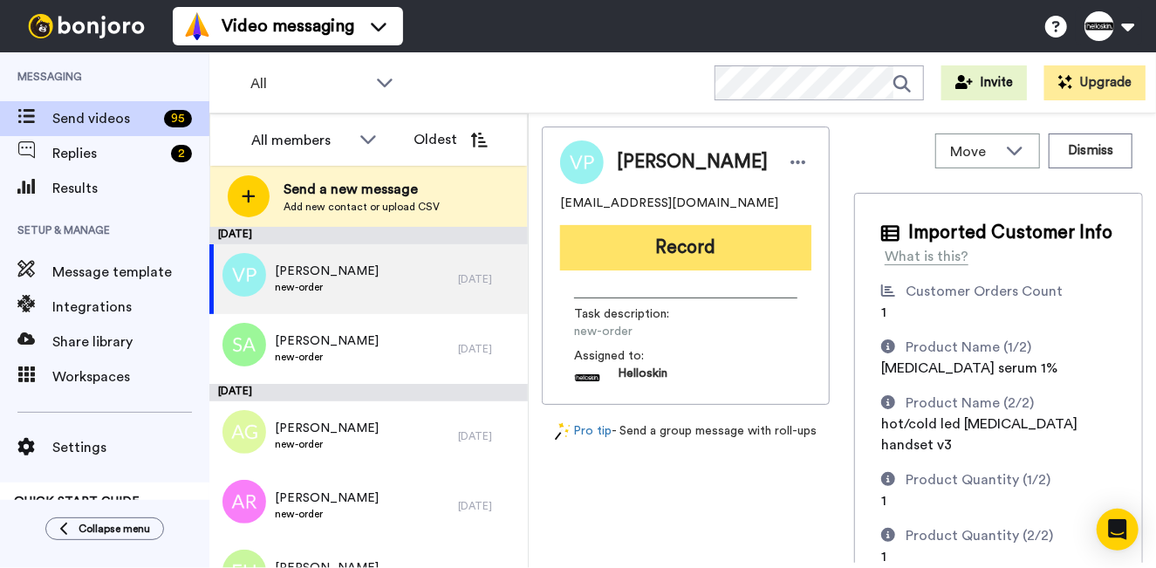
click at [688, 242] on button "Record" at bounding box center [685, 247] width 251 height 45
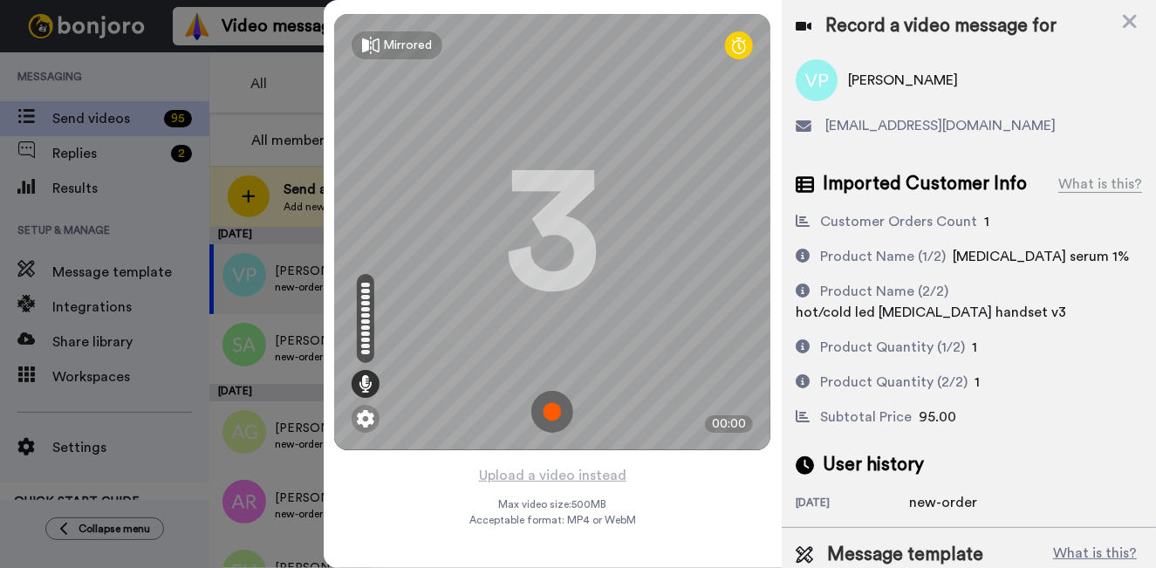
click at [564, 409] on img at bounding box center [552, 412] width 42 height 42
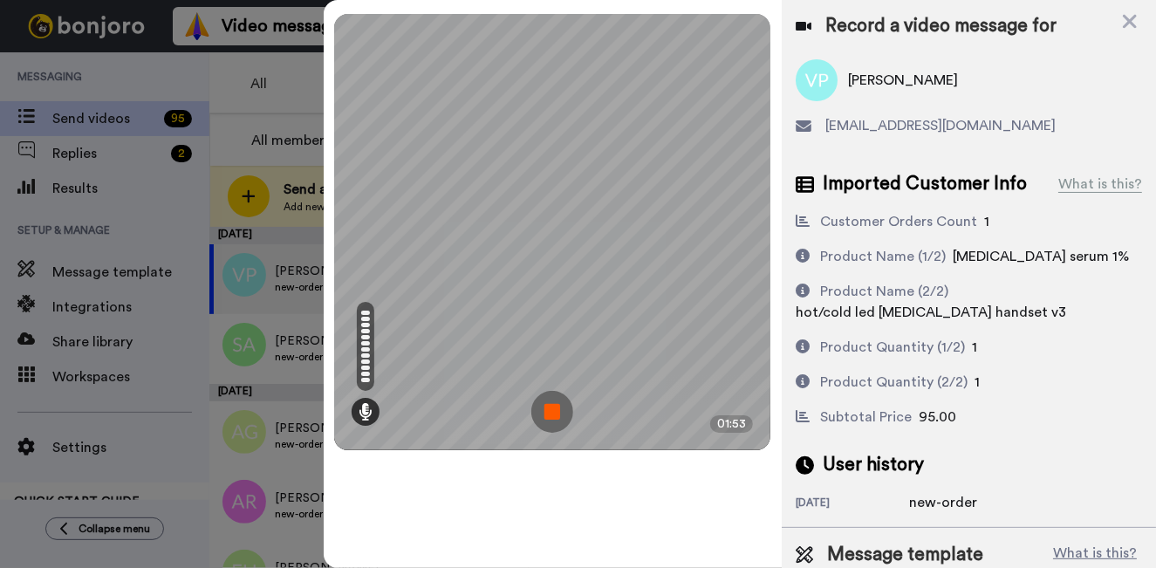
click at [560, 410] on img at bounding box center [552, 412] width 42 height 42
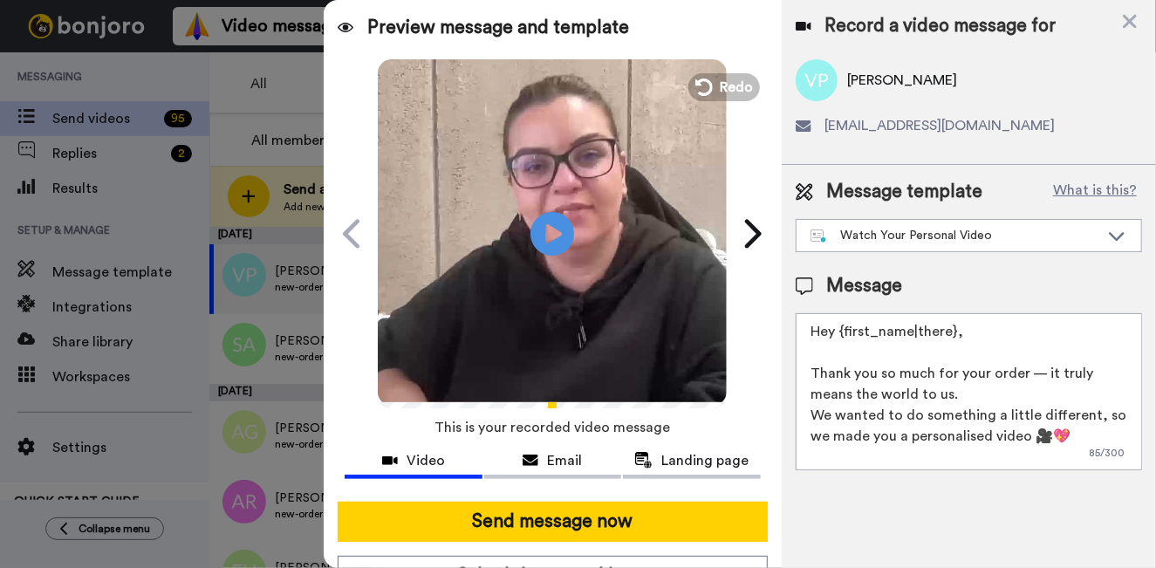
drag, startPoint x: 979, startPoint y: 331, endPoint x: 845, endPoint y: 331, distance: 134.4
click at [845, 331] on textarea "Hey {first_name|there}, Thank you so much for your order — it truly means the w…" at bounding box center [969, 391] width 346 height 157
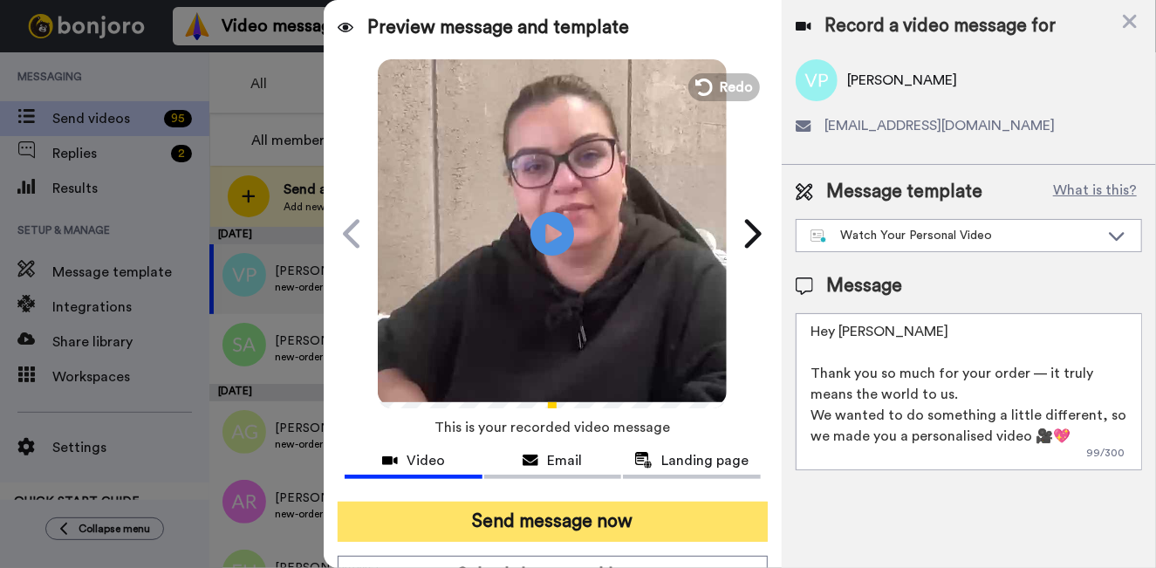
type textarea "Hey Venus Thank you so much for your order — it truly means the world to us. We…"
click at [689, 537] on button "Send message now" at bounding box center [553, 522] width 430 height 40
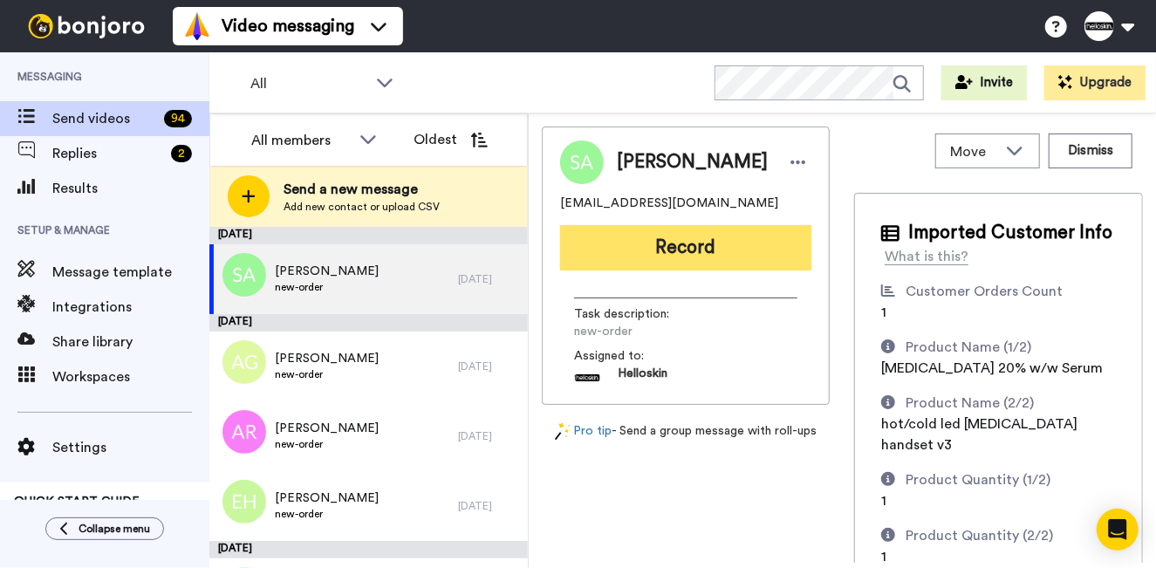
click at [660, 257] on button "Record" at bounding box center [685, 247] width 251 height 45
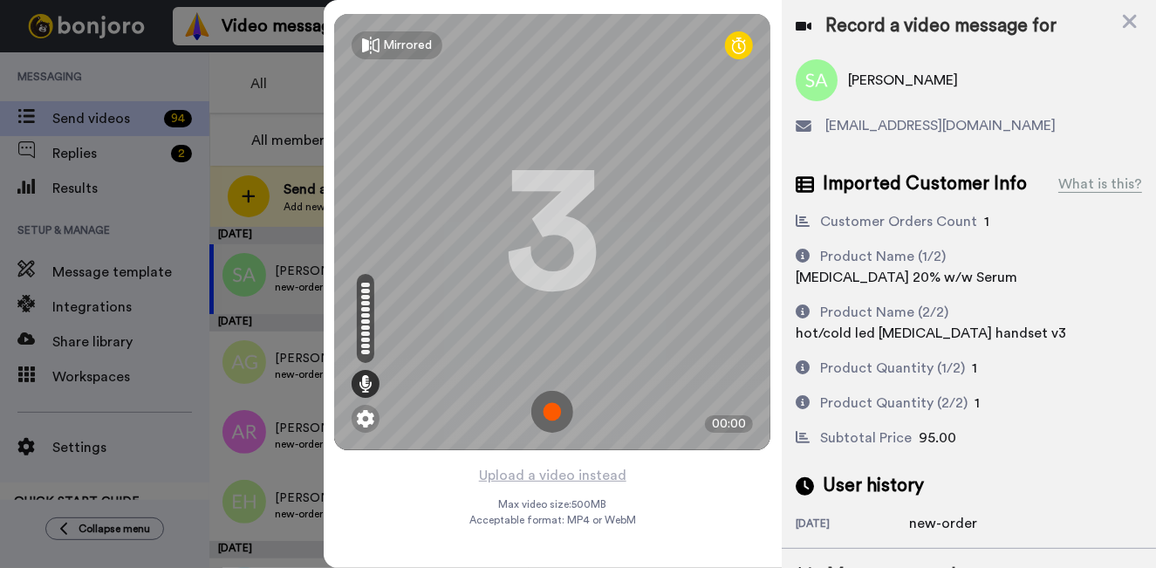
click at [541, 402] on img at bounding box center [552, 412] width 42 height 42
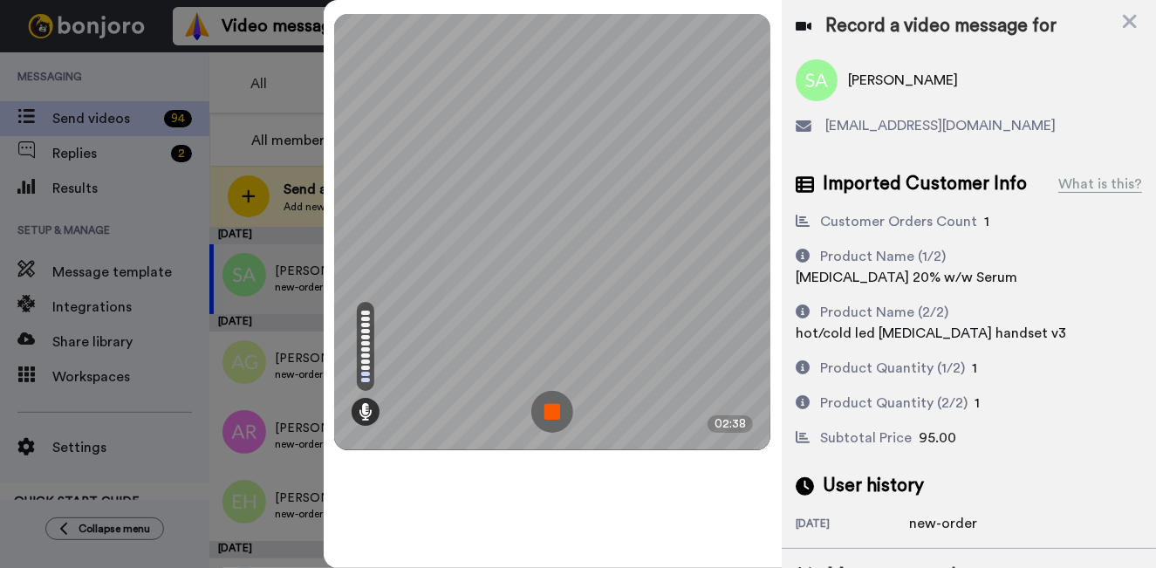
click at [541, 402] on img at bounding box center [552, 412] width 42 height 42
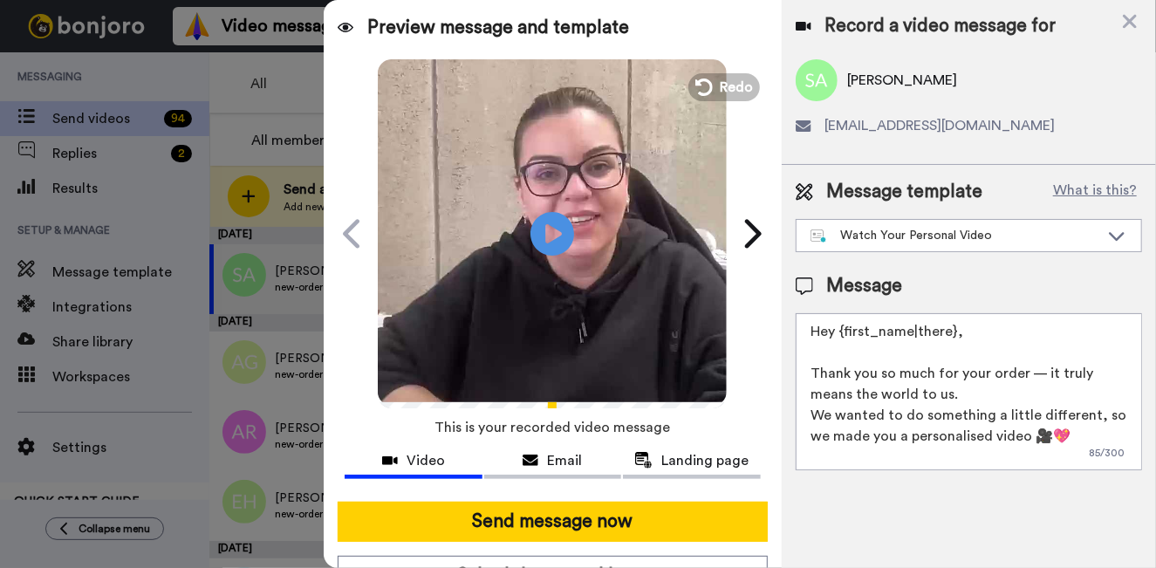
drag, startPoint x: 962, startPoint y: 329, endPoint x: 841, endPoint y: 333, distance: 121.4
click at [841, 333] on textarea "Hey {first_name|there}, Thank you so much for your order — it truly means the w…" at bounding box center [969, 391] width 346 height 157
type textarea "Hey Sobia Thank you so much for your order — it truly means the world to us. We…"
click at [650, 498] on div at bounding box center [553, 495] width 416 height 14
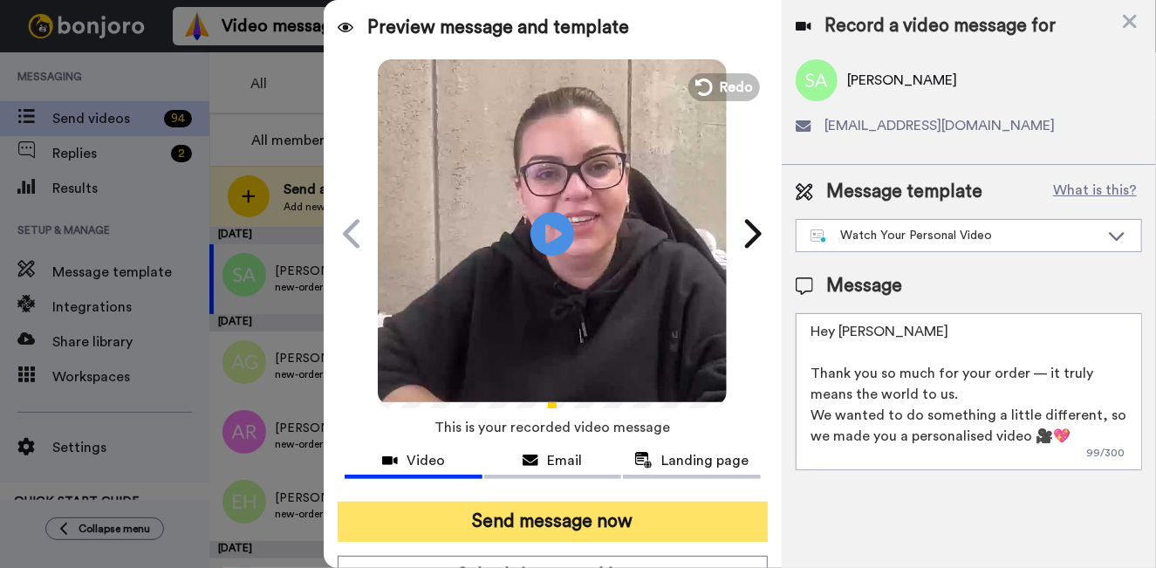
click at [649, 507] on button "Send message now" at bounding box center [553, 522] width 430 height 40
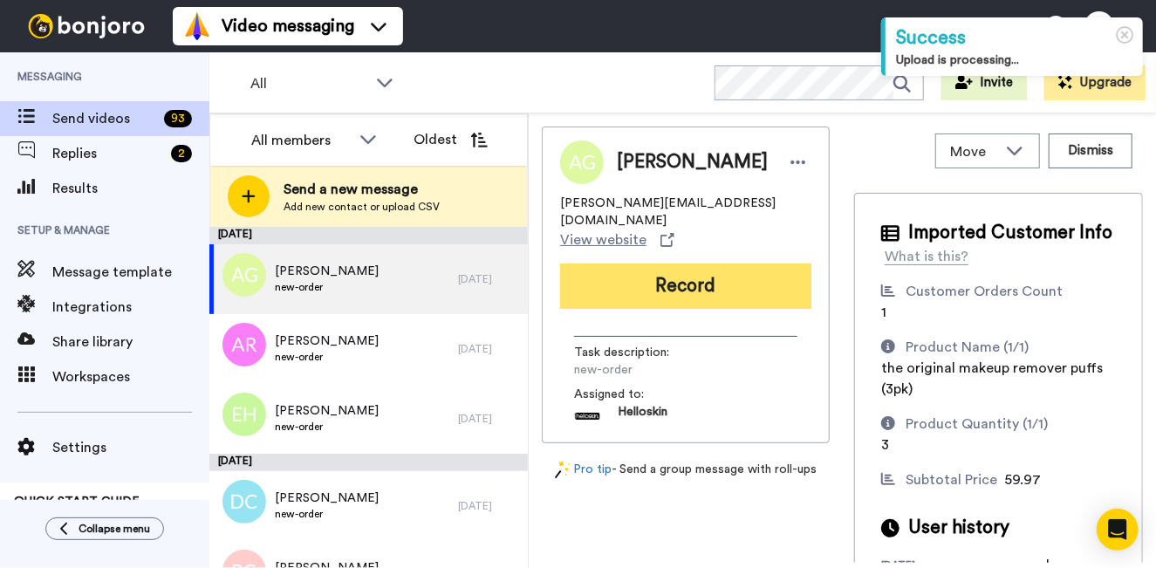
click at [753, 277] on button "Record" at bounding box center [685, 285] width 251 height 45
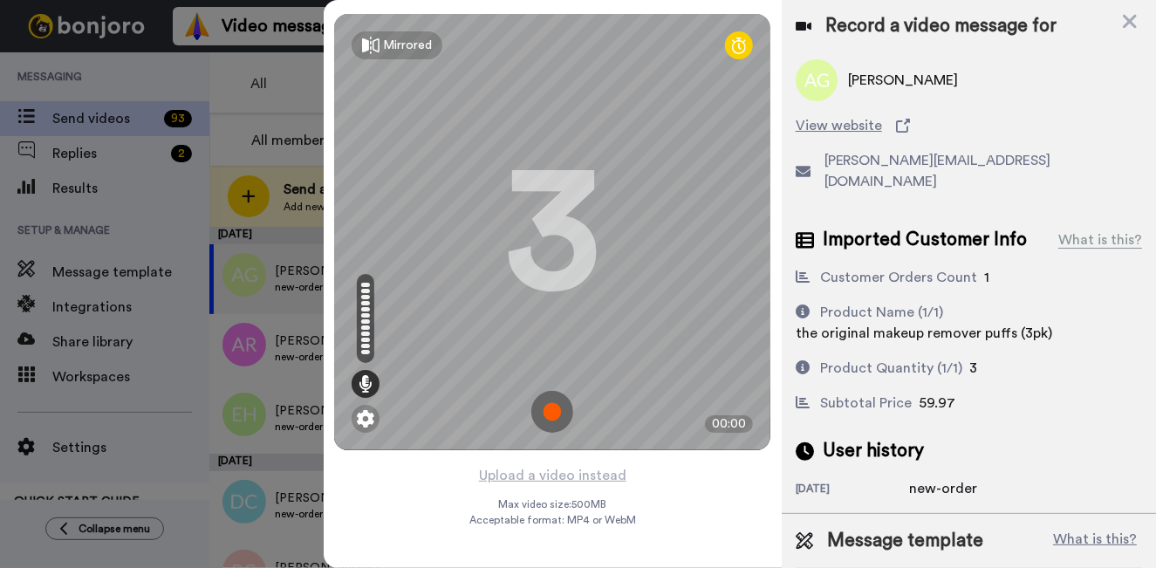
click at [545, 413] on img at bounding box center [552, 412] width 42 height 42
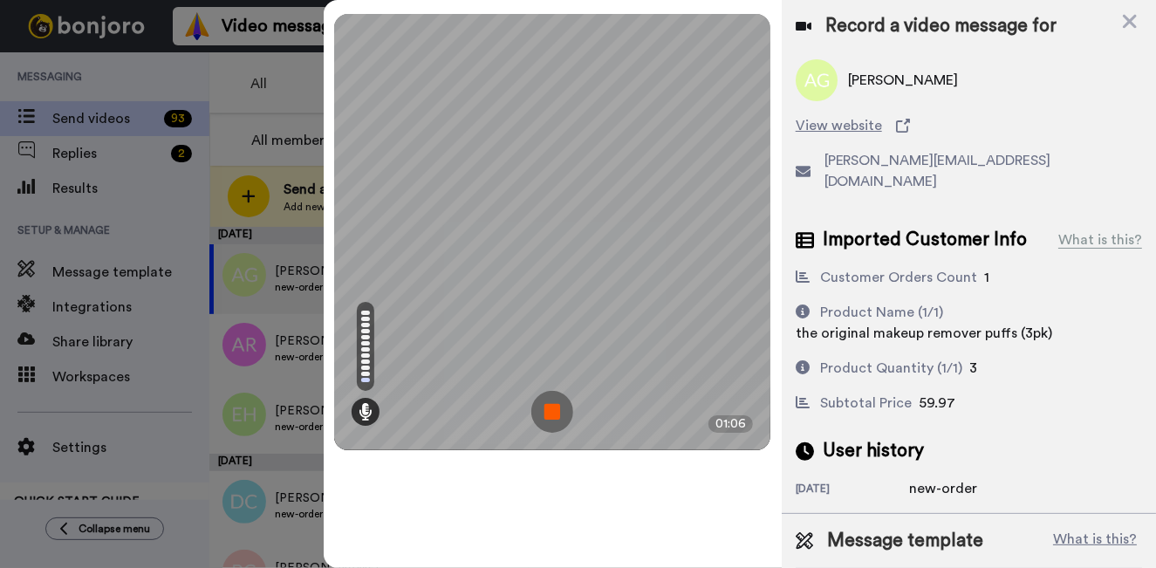
click at [544, 407] on img at bounding box center [552, 412] width 42 height 42
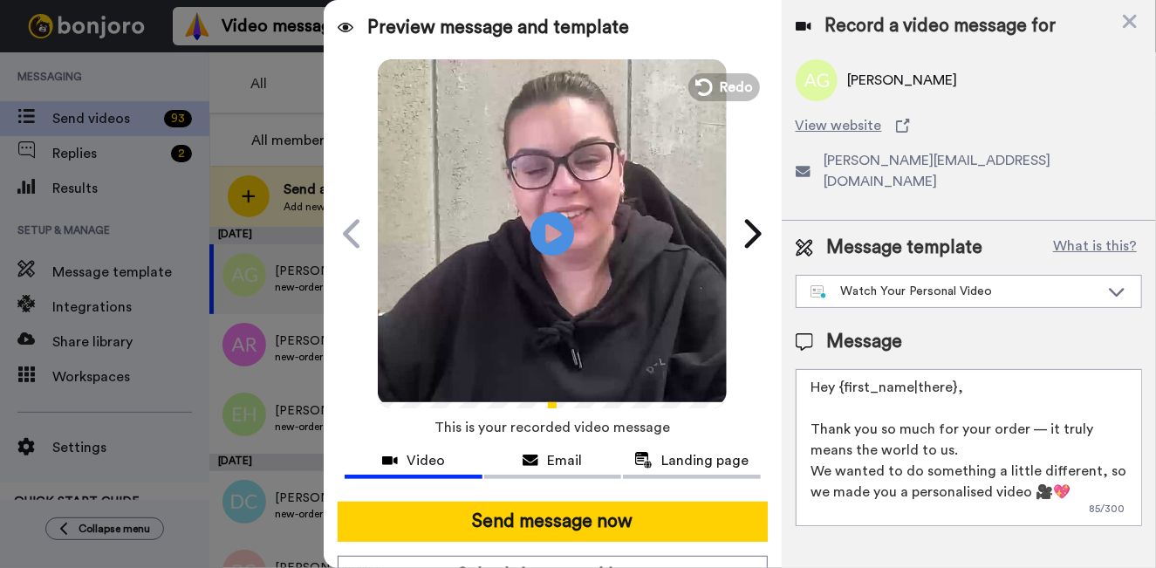
click at [884, 369] on textarea "Hey {first_name|there}, Thank you so much for your order — it truly means the w…" at bounding box center [969, 447] width 346 height 157
drag, startPoint x: 902, startPoint y: 373, endPoint x: 838, endPoint y: 368, distance: 64.8
click at [838, 369] on textarea "Hey {|there}, Thank you so much for your order — it truly means the world to us…" at bounding box center [969, 447] width 346 height 157
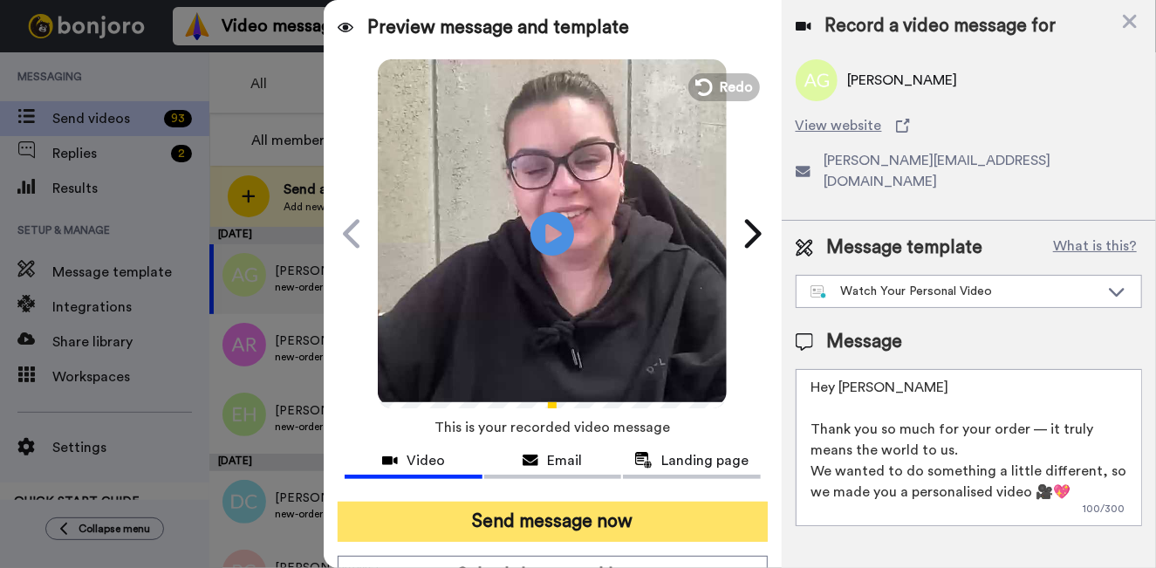
type textarea "Hey Anna Thank you so much for your order — it truly means the world to us. We …"
click at [626, 531] on button "Send message now" at bounding box center [553, 522] width 430 height 40
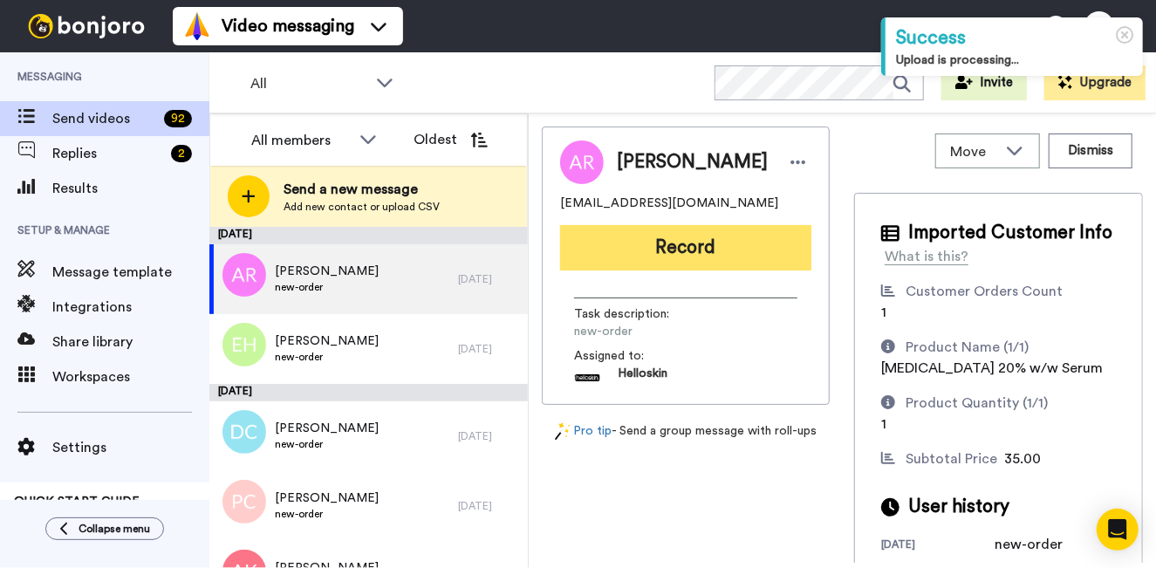
click at [733, 259] on button "Record" at bounding box center [685, 247] width 251 height 45
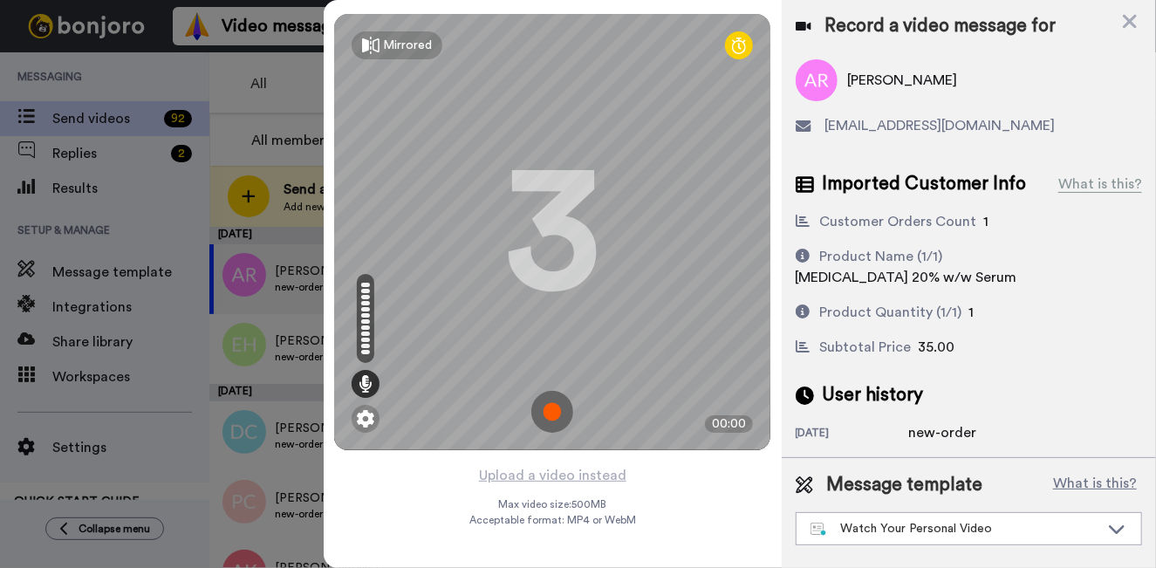
click at [564, 399] on img at bounding box center [552, 412] width 42 height 42
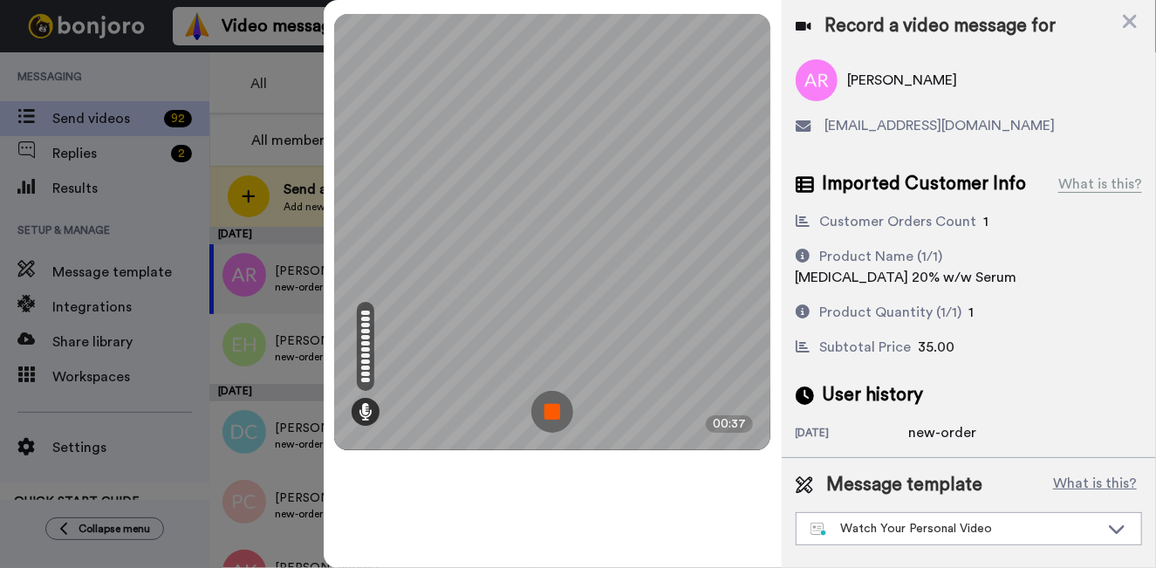
click at [566, 407] on img at bounding box center [552, 412] width 42 height 42
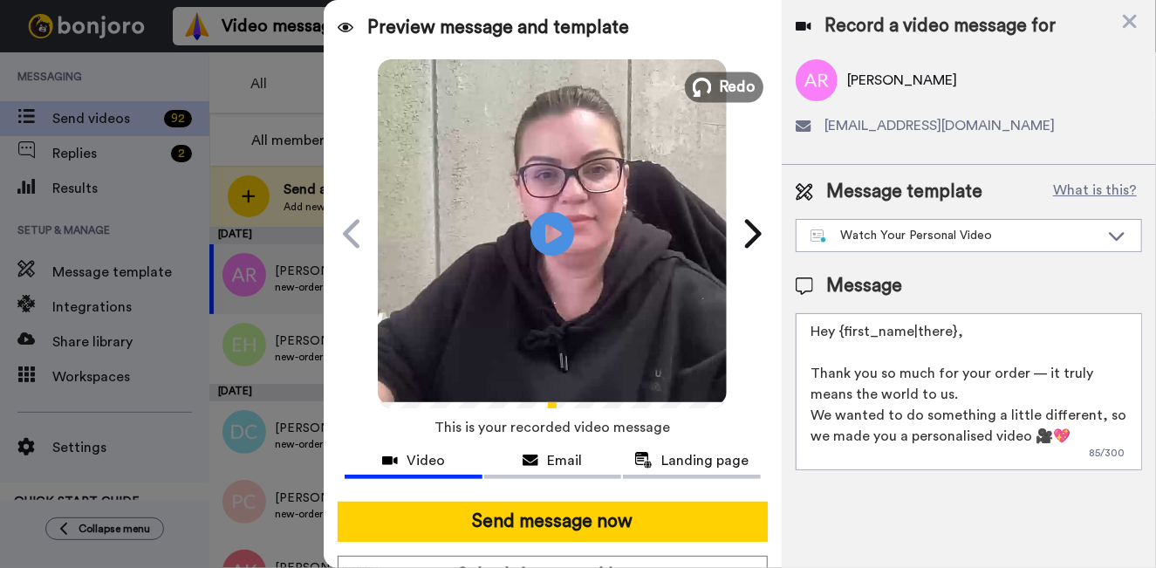
click at [720, 92] on span "Redo" at bounding box center [738, 86] width 37 height 23
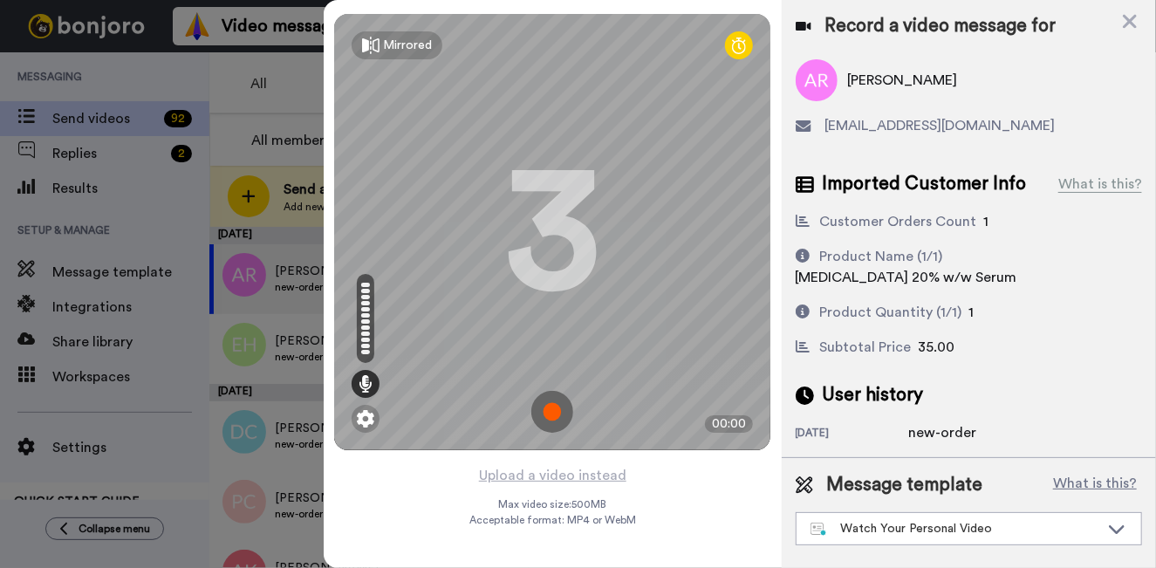
click at [544, 409] on img at bounding box center [552, 412] width 42 height 42
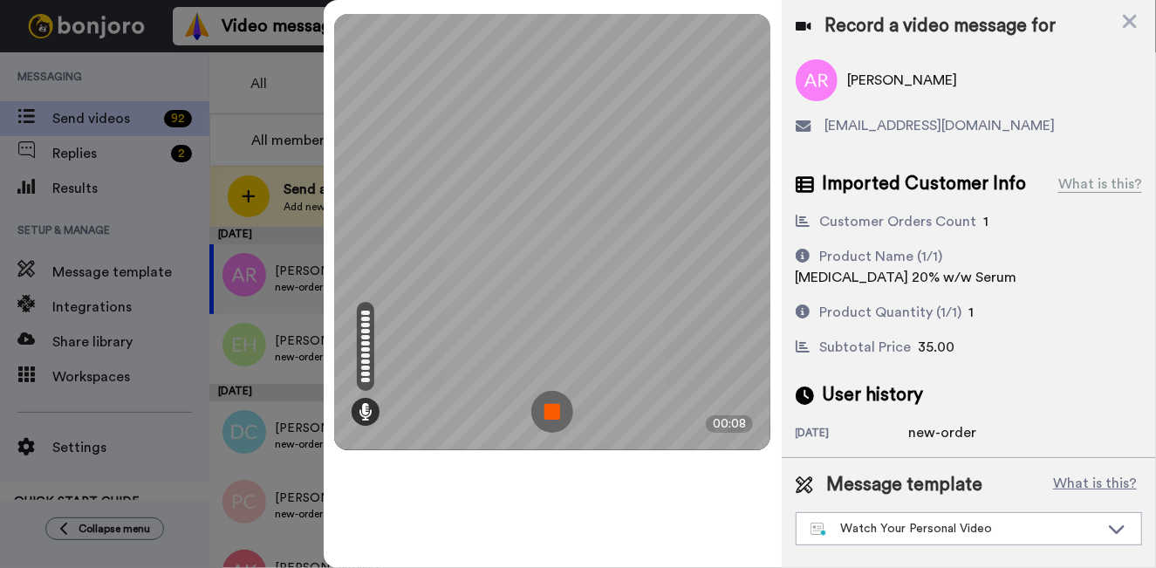
click at [569, 413] on img at bounding box center [552, 412] width 42 height 42
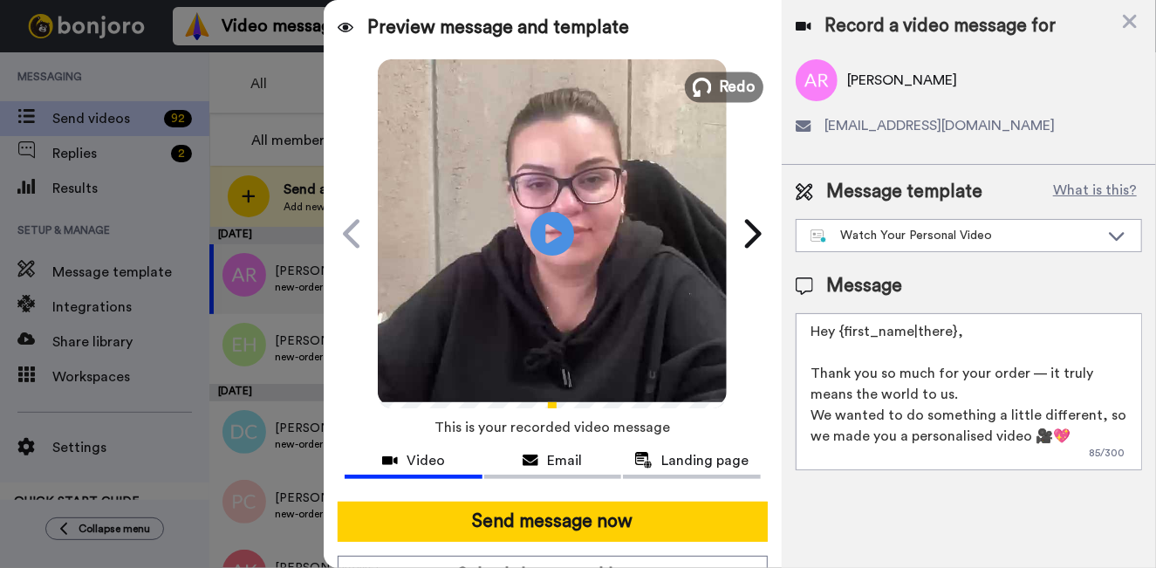
click at [710, 95] on button "Redo" at bounding box center [724, 87] width 79 height 31
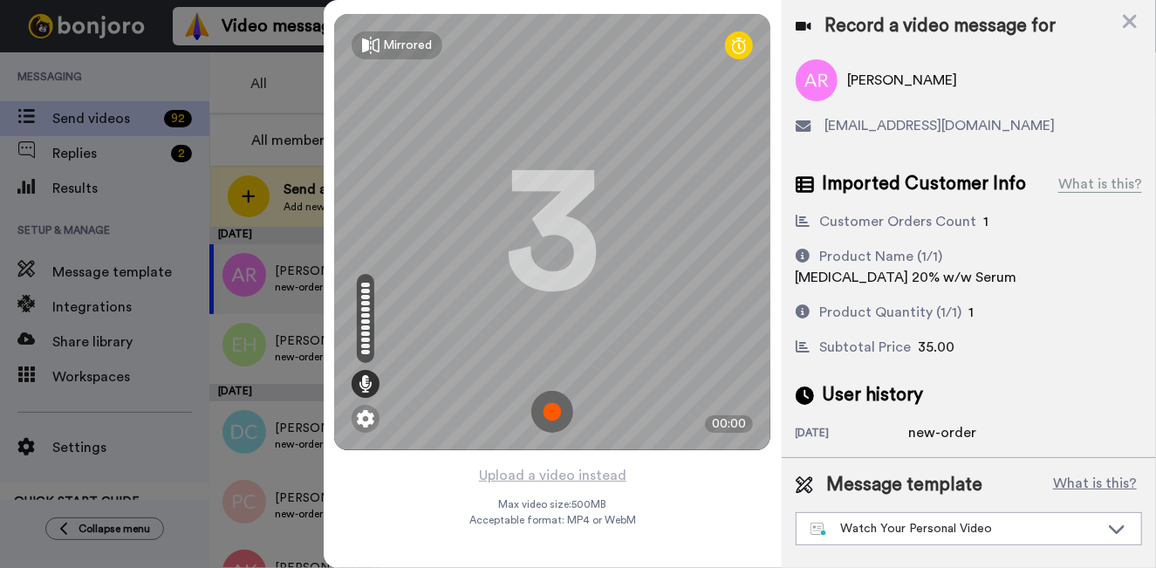
click at [549, 407] on img at bounding box center [552, 412] width 42 height 42
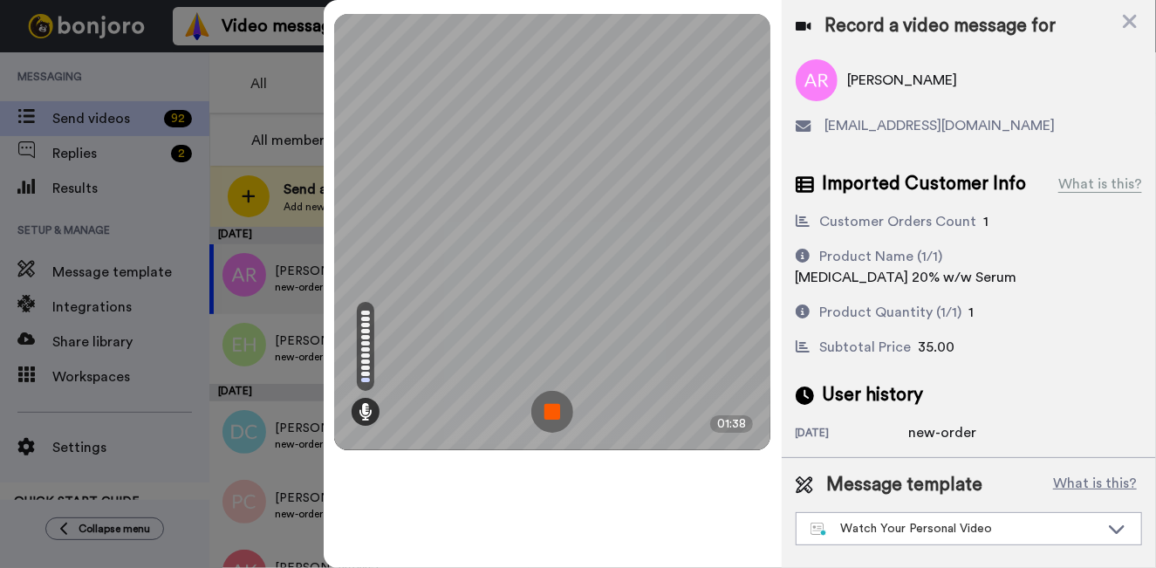
click at [551, 421] on img at bounding box center [552, 412] width 42 height 42
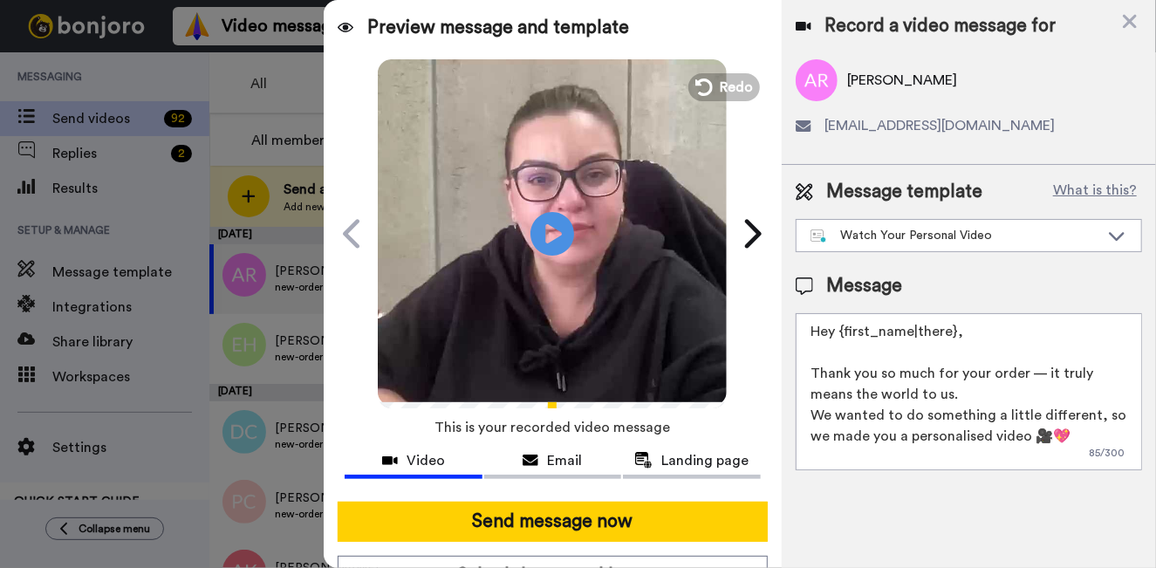
drag, startPoint x: 988, startPoint y: 333, endPoint x: 850, endPoint y: 337, distance: 137.9
click at [850, 337] on textarea "Hey {first_name|there}, Thank you so much for your order — it truly means the w…" at bounding box center [969, 391] width 346 height 157
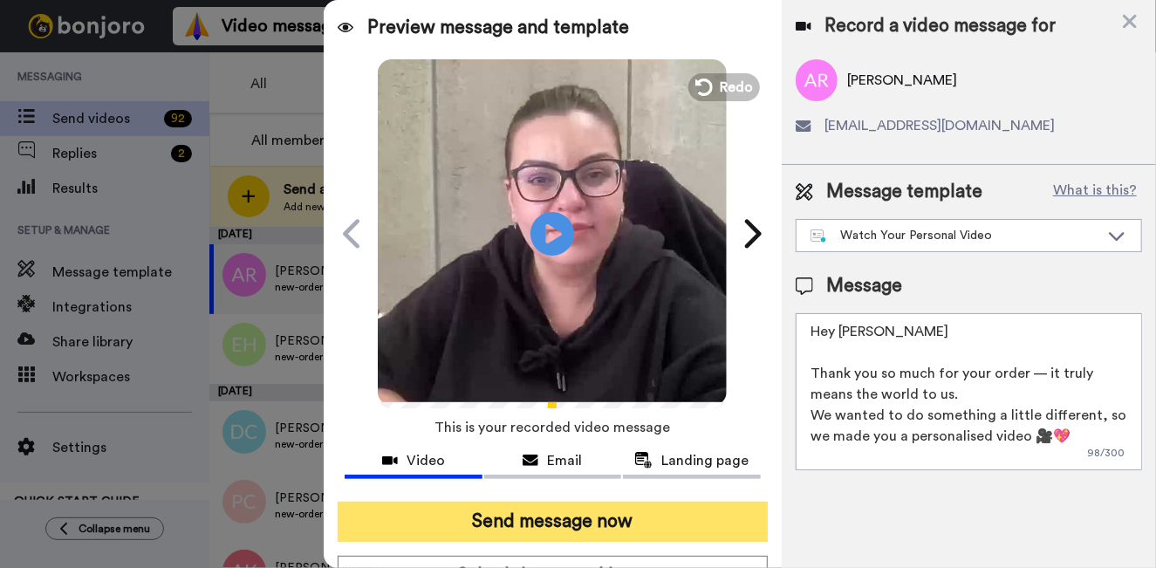
type textarea "Hey Andrew Thank you so much for your order — it truly means the world to us. W…"
click at [622, 510] on button "Send message now" at bounding box center [553, 522] width 430 height 40
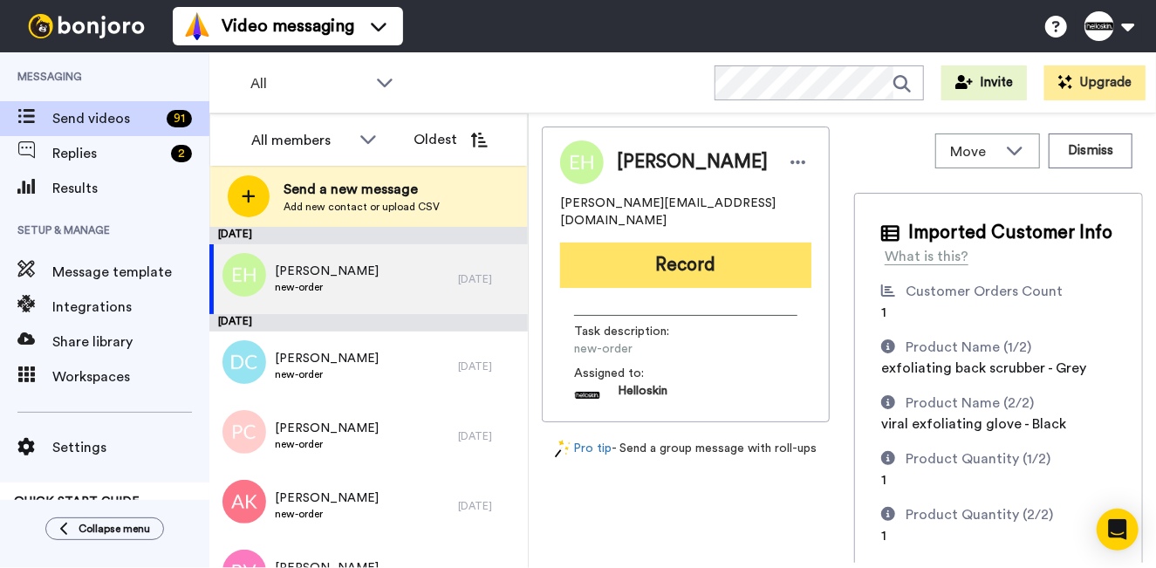
click at [627, 249] on button "Record" at bounding box center [685, 265] width 251 height 45
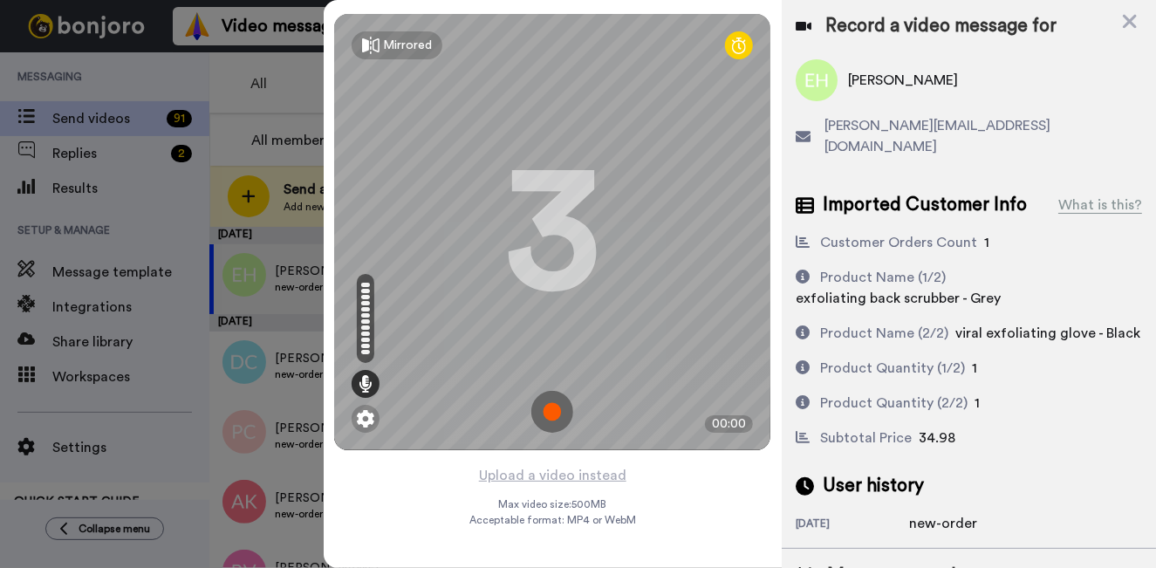
click at [560, 407] on img at bounding box center [552, 412] width 42 height 42
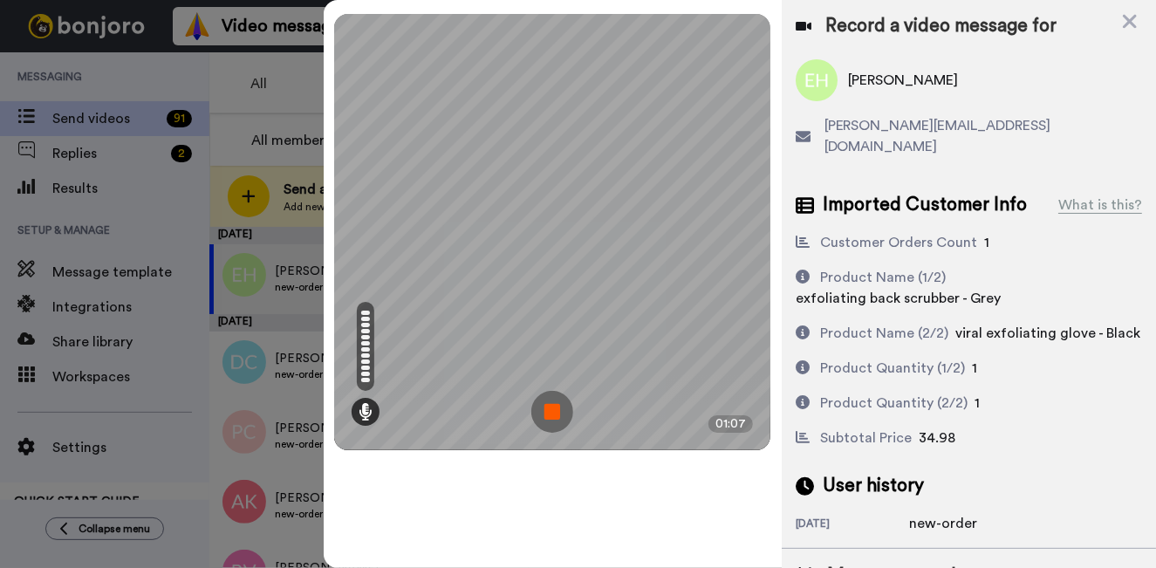
click at [560, 410] on img at bounding box center [552, 412] width 42 height 42
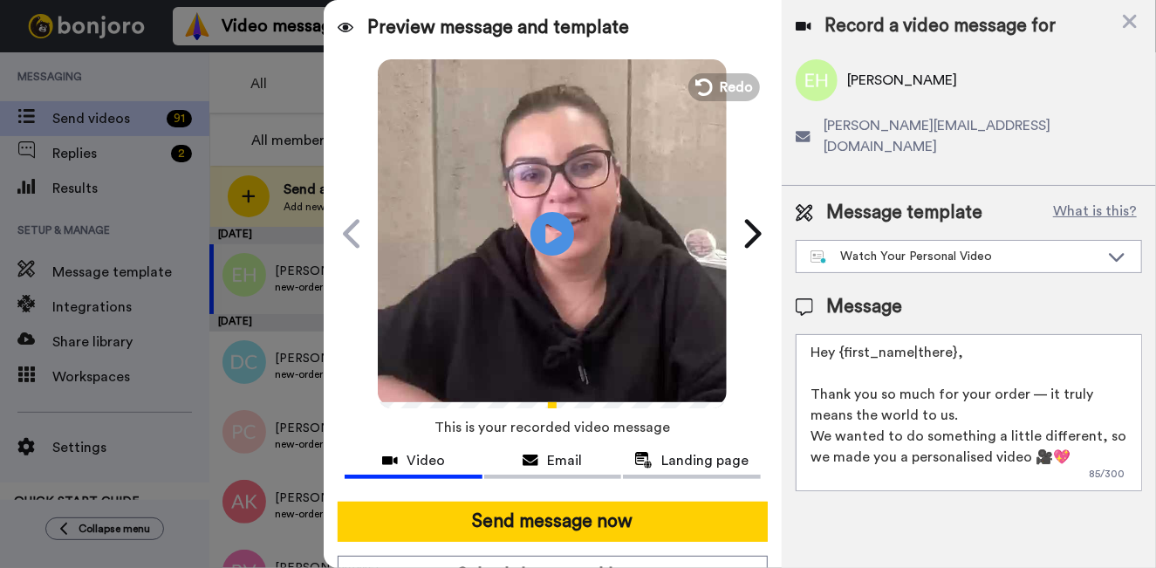
drag, startPoint x: 996, startPoint y: 369, endPoint x: 995, endPoint y: 359, distance: 10.5
click at [996, 368] on textarea "Hey {first_name|there}, Thank you so much for your order — it truly means the w…" at bounding box center [969, 412] width 346 height 157
drag, startPoint x: 987, startPoint y: 339, endPoint x: 850, endPoint y: 336, distance: 137.0
click at [850, 336] on textarea "Hey {first_name|there}, Thank you so much for your order — it truly means the w…" at bounding box center [969, 412] width 346 height 157
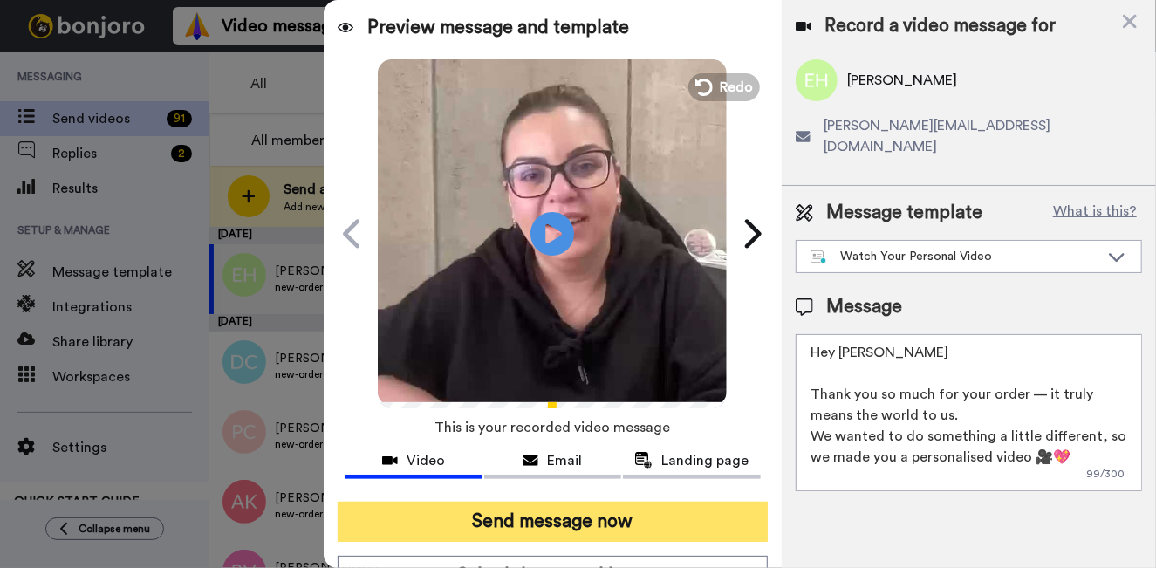
type textarea "Hey Emily Thank you so much for your order — it truly means the world to us. We…"
click at [605, 528] on button "Send message now" at bounding box center [553, 522] width 430 height 40
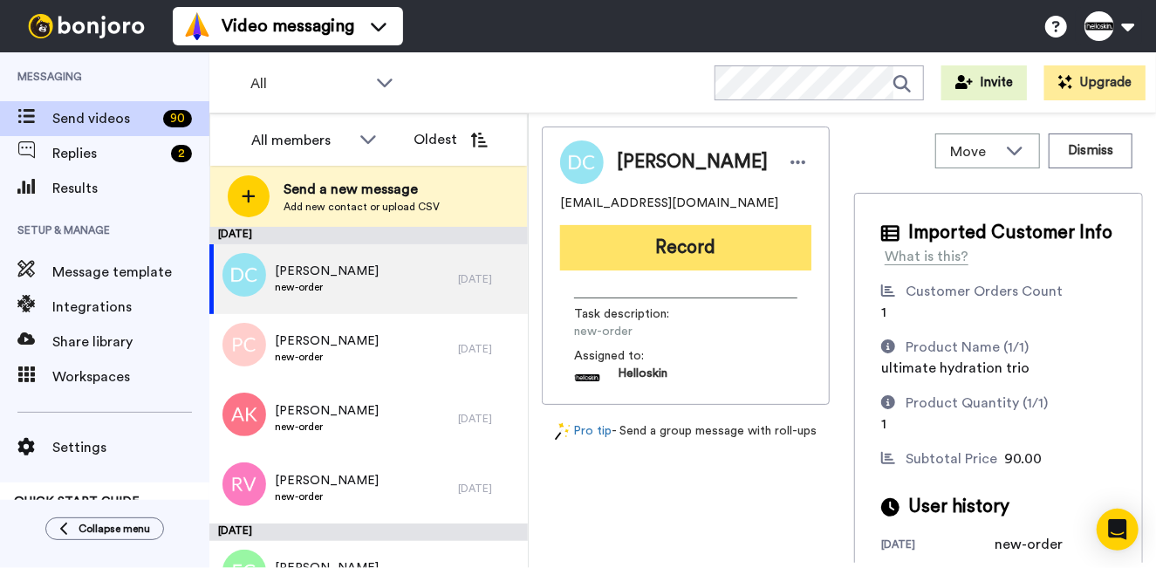
click at [629, 245] on button "Record" at bounding box center [685, 247] width 251 height 45
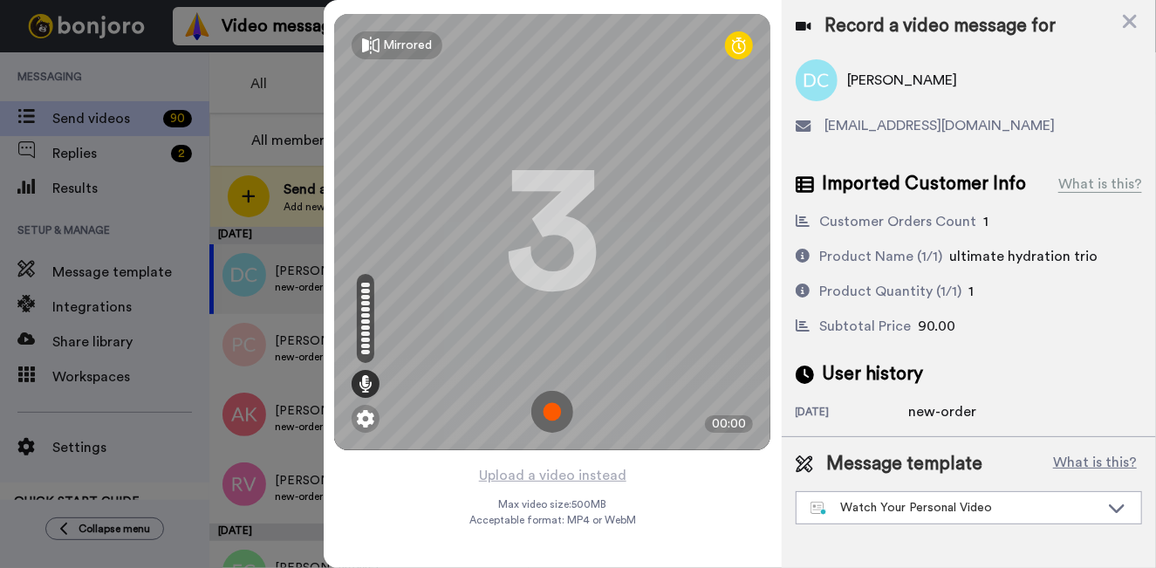
click at [556, 401] on img at bounding box center [552, 412] width 42 height 42
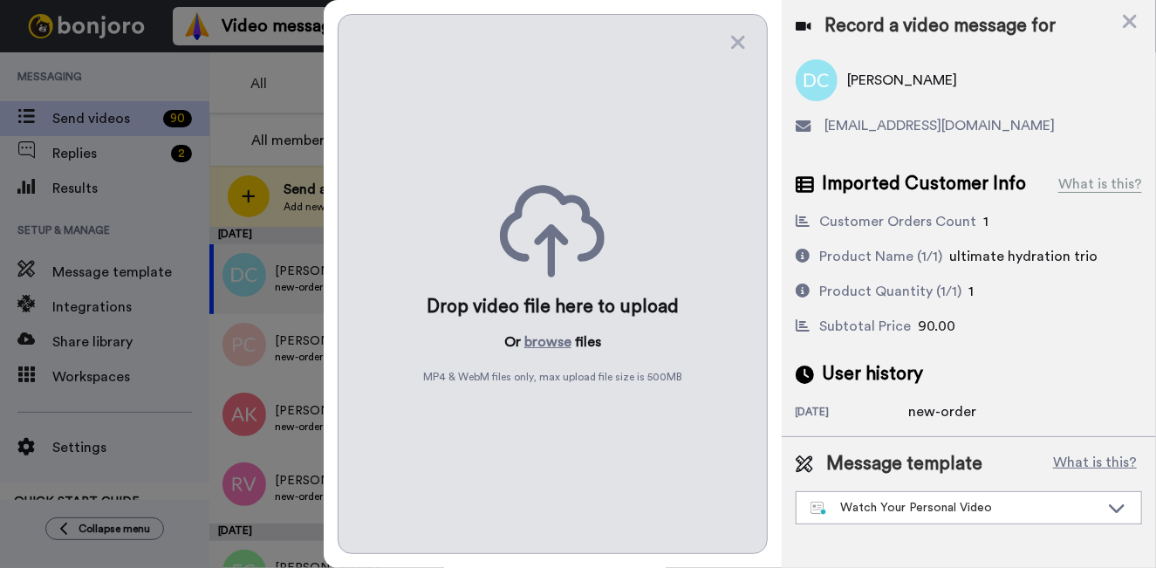
click at [724, 44] on div "Drop video file here to upload Or browse files MP4 & WebM files only, max uploa…" at bounding box center [553, 284] width 430 height 540
click at [730, 44] on icon at bounding box center [737, 42] width 17 height 22
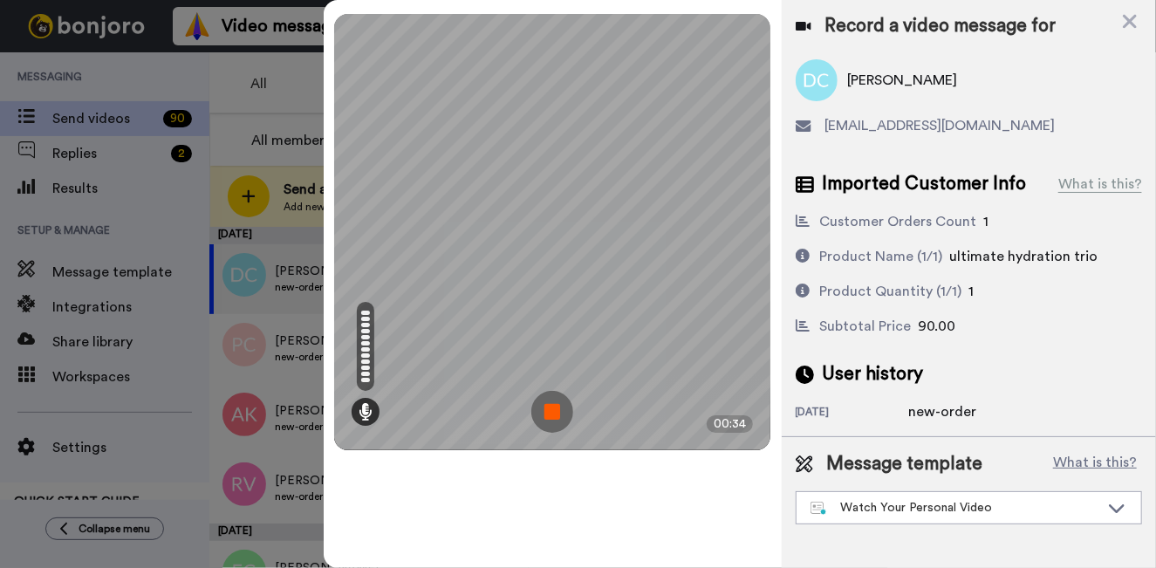
click at [558, 406] on img at bounding box center [552, 412] width 42 height 42
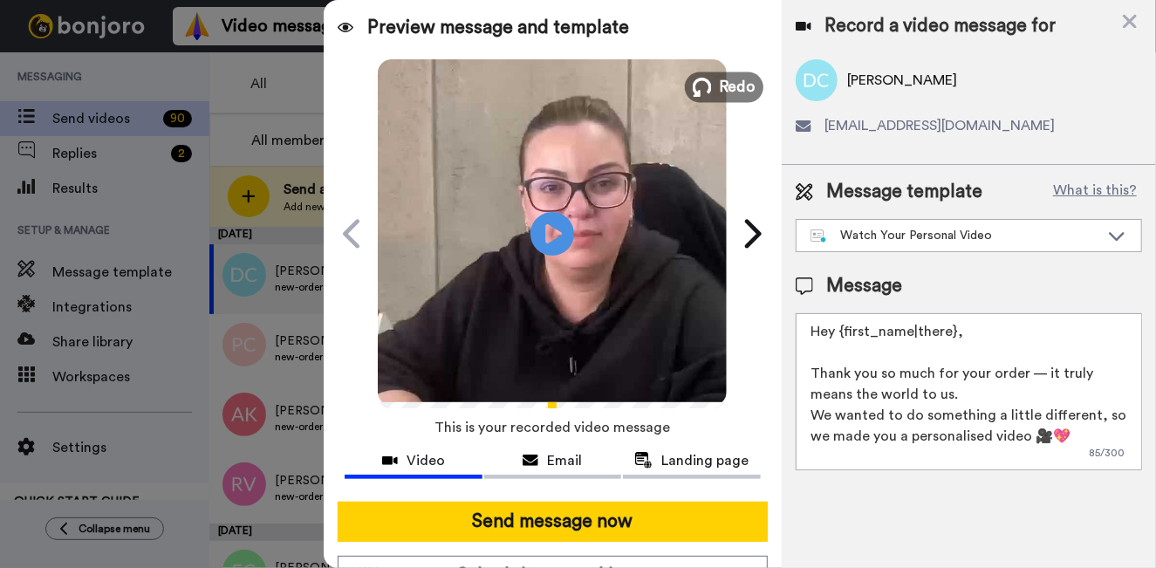
click at [708, 73] on button "Redo" at bounding box center [724, 87] width 79 height 31
